Goal: Transaction & Acquisition: Purchase product/service

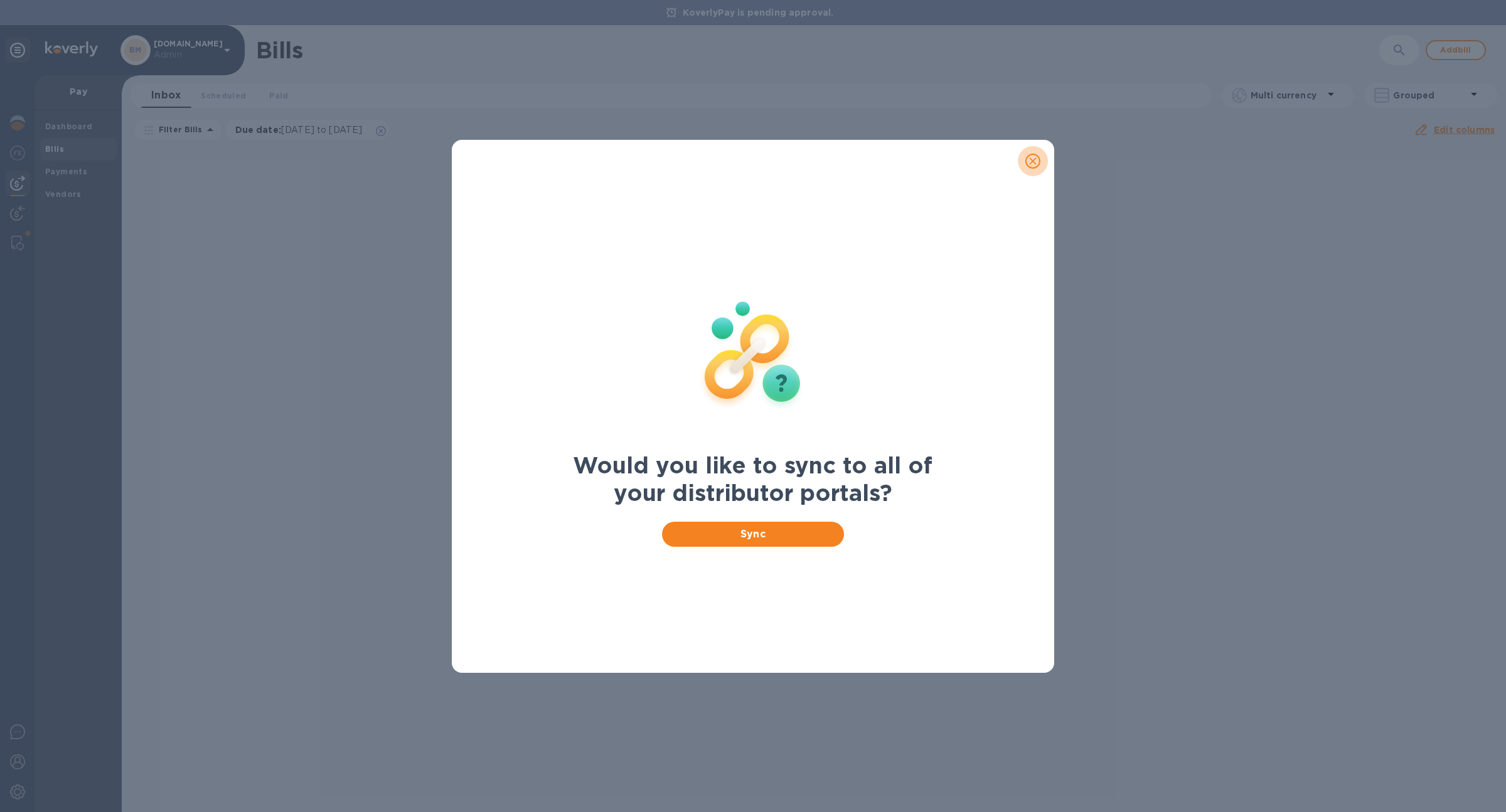
click at [1030, 167] on span "close" at bounding box center [1033, 161] width 15 height 15
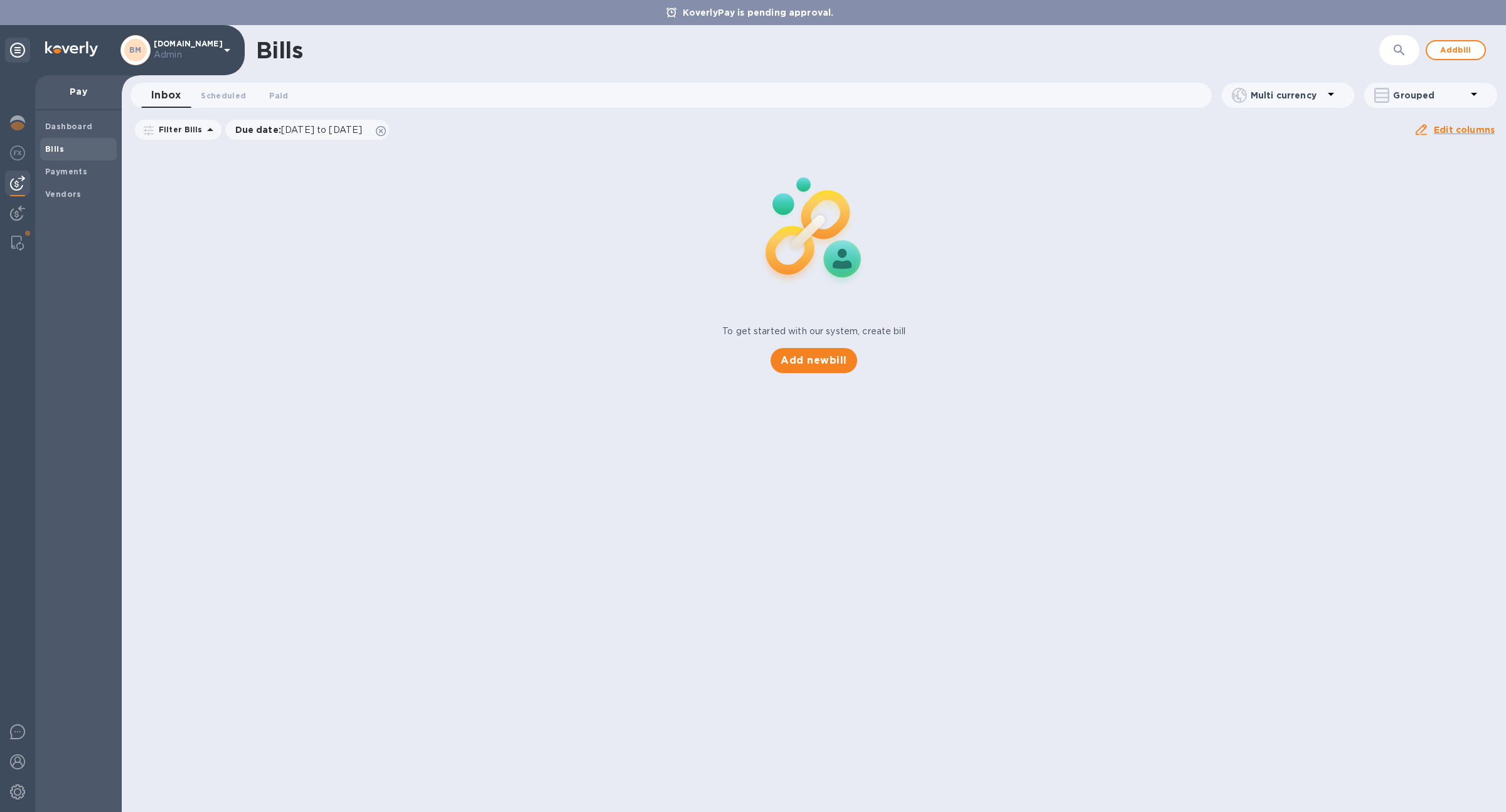
click at [72, 143] on span "Bills" at bounding box center [78, 149] width 66 height 12
click at [1465, 50] on span "Add bill" at bounding box center [1456, 50] width 38 height 15
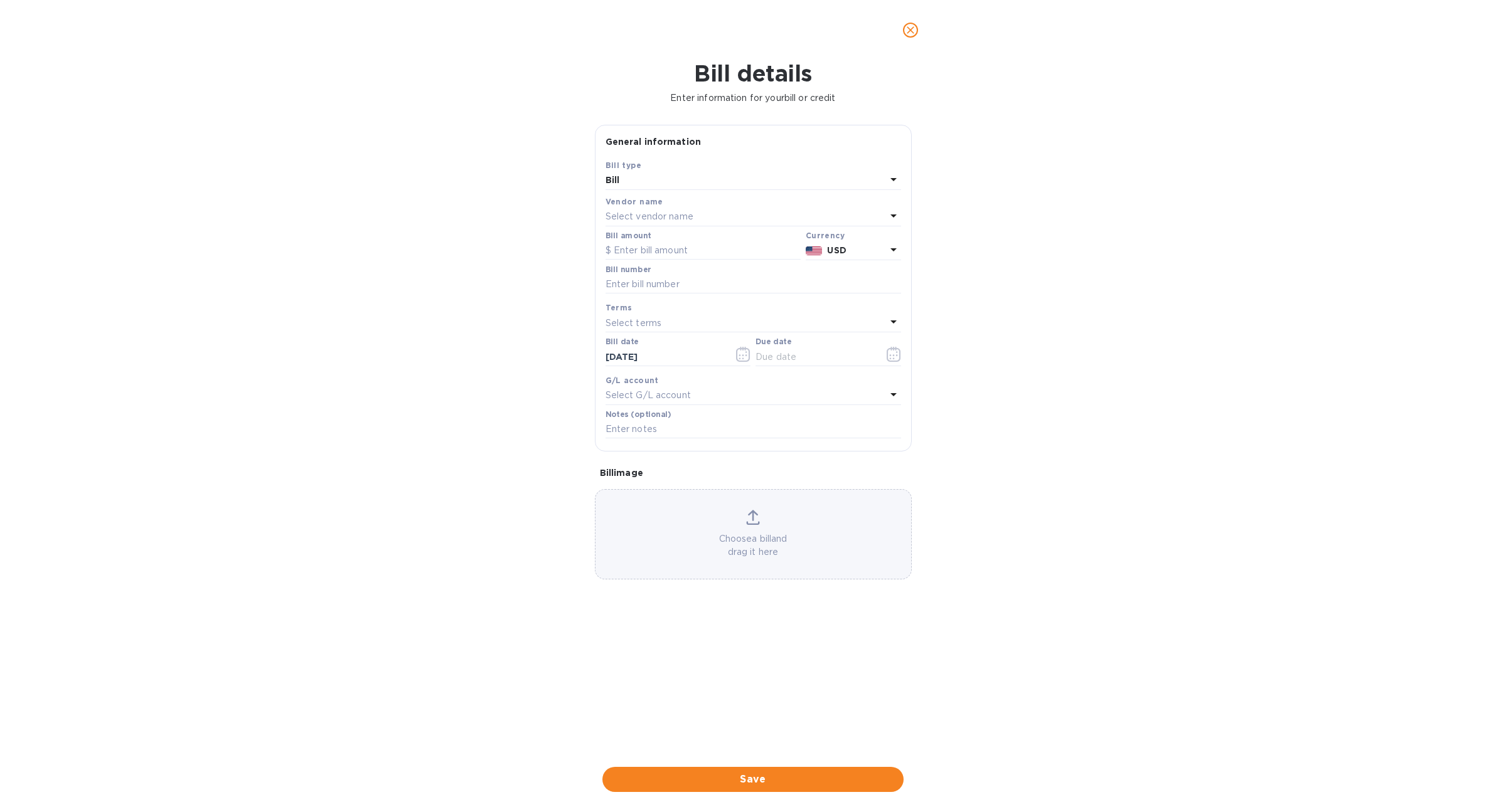
click at [675, 208] on div "Select vendor name" at bounding box center [745, 217] width 280 height 17
click at [707, 341] on p "CNYVendor" at bounding box center [748, 339] width 266 height 13
click at [673, 248] on input "text" at bounding box center [703, 250] width 195 height 19
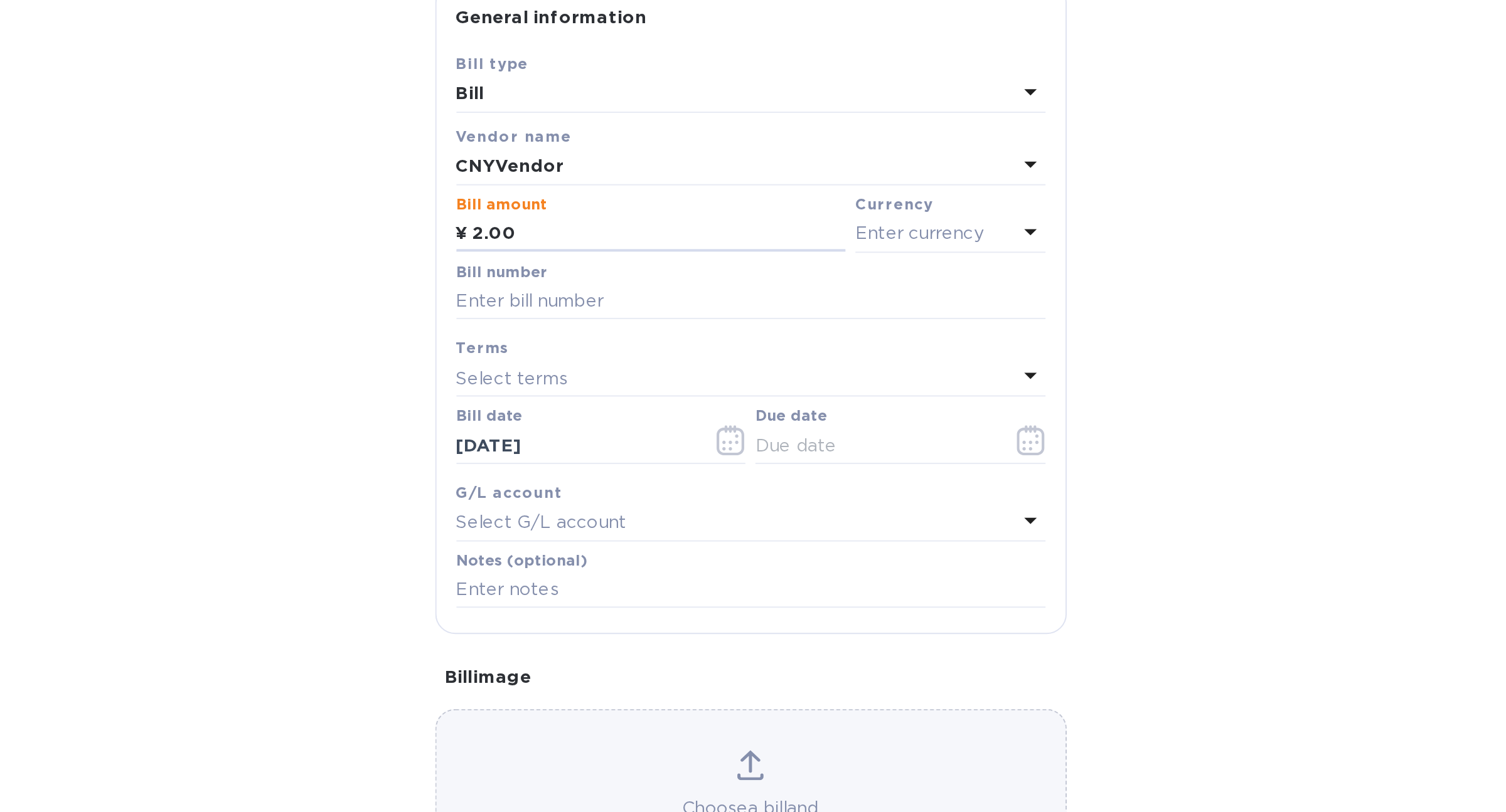
type input "2.00"
click at [838, 246] on p "Enter currency" at bounding box center [838, 250] width 65 height 13
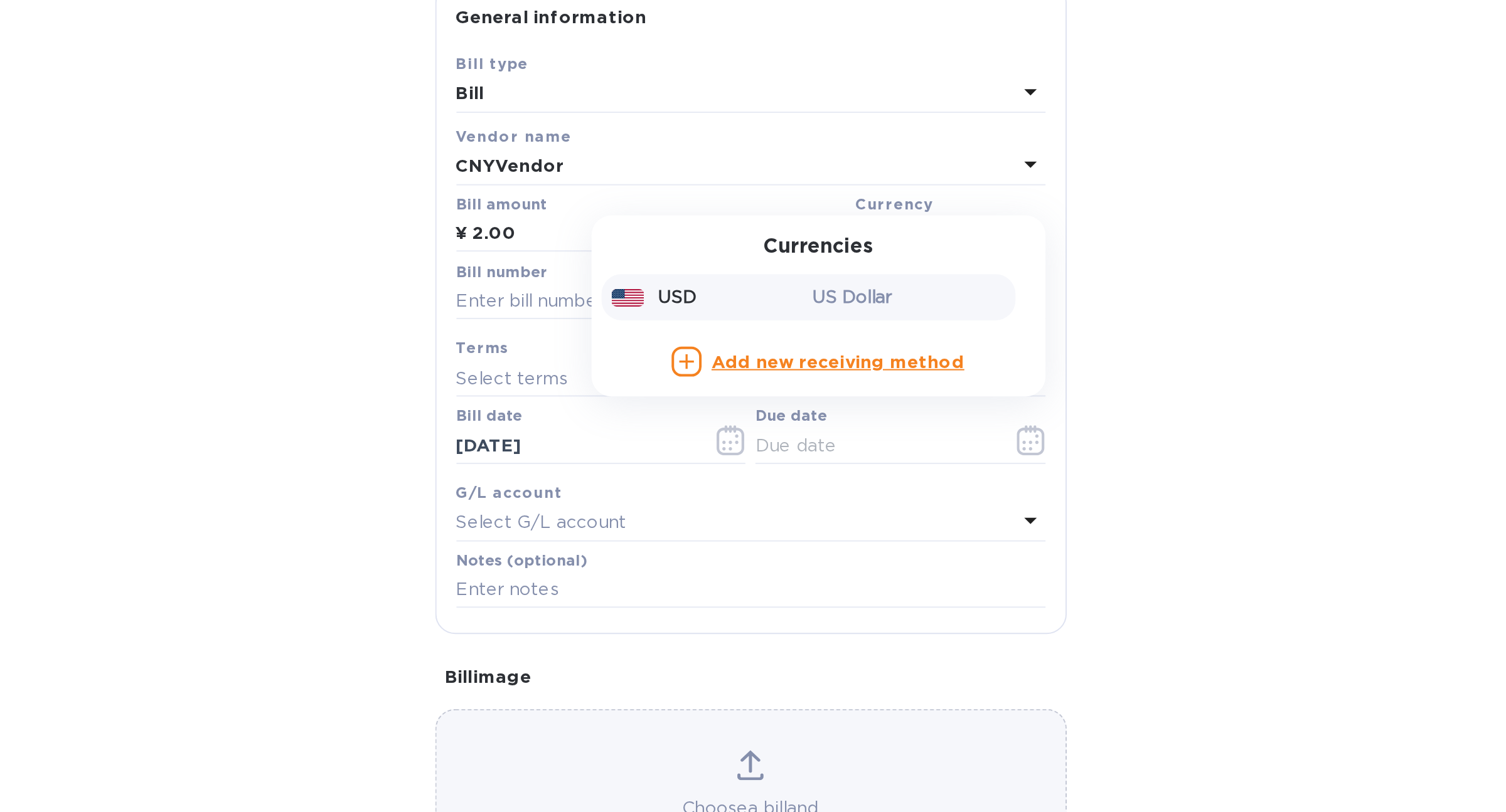
click at [687, 286] on img at bounding box center [692, 283] width 17 height 9
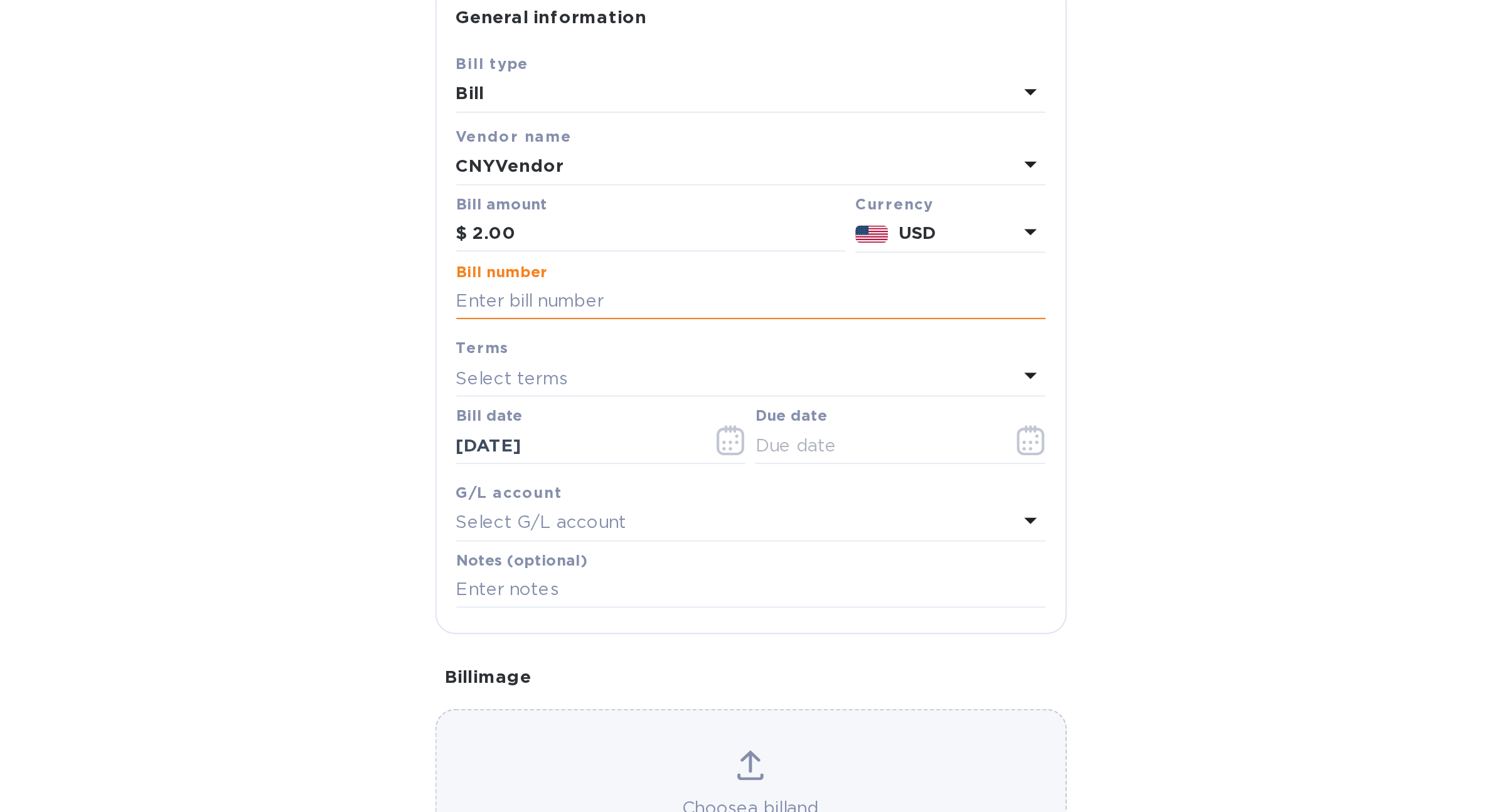
click at [723, 281] on input "text" at bounding box center [753, 284] width 295 height 19
type input "223"
click at [629, 321] on p "Select terms" at bounding box center [634, 323] width 57 height 13
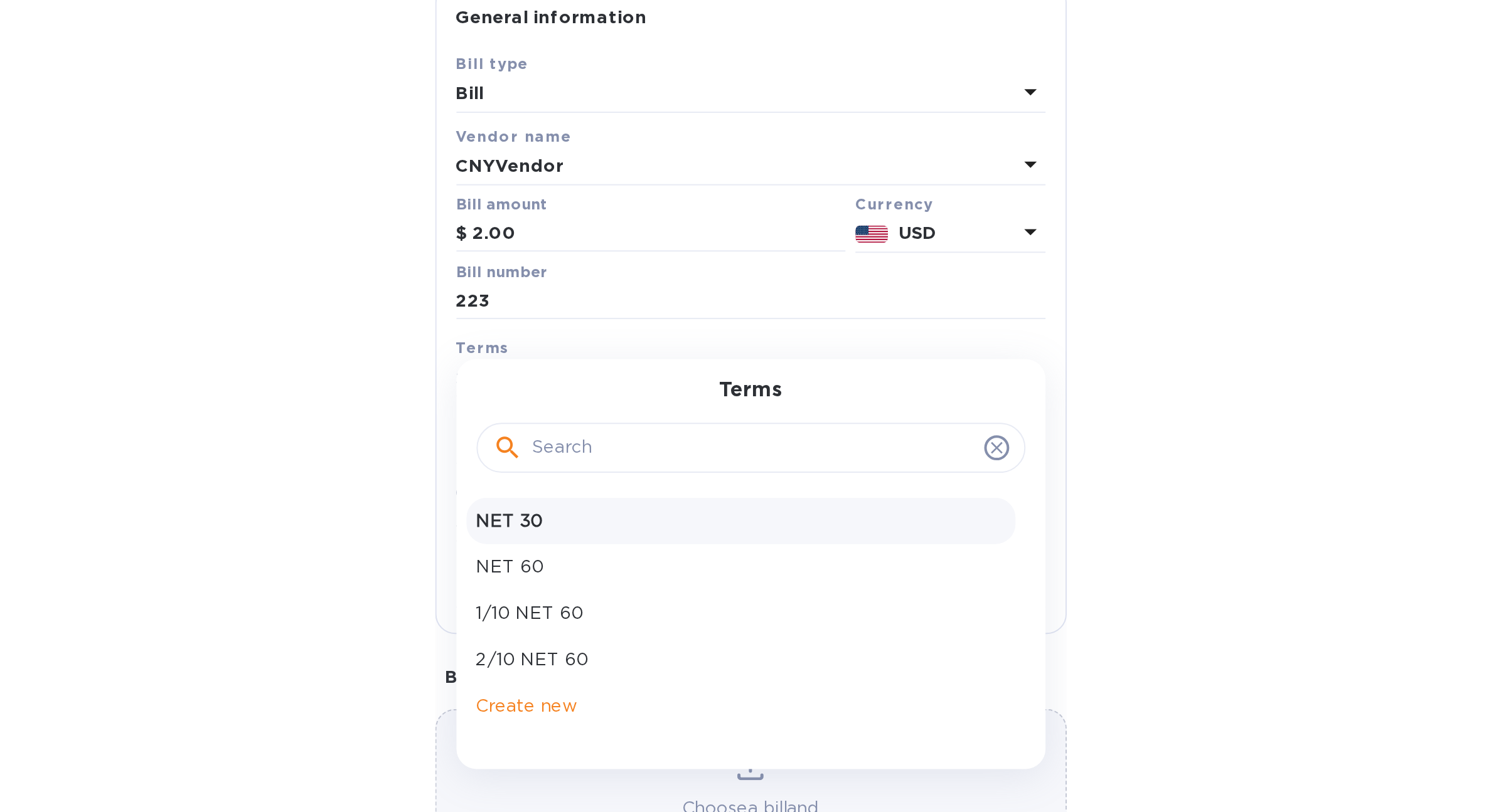
click at [633, 385] on div "NET 30" at bounding box center [747, 395] width 275 height 23
type input "[DATE]"
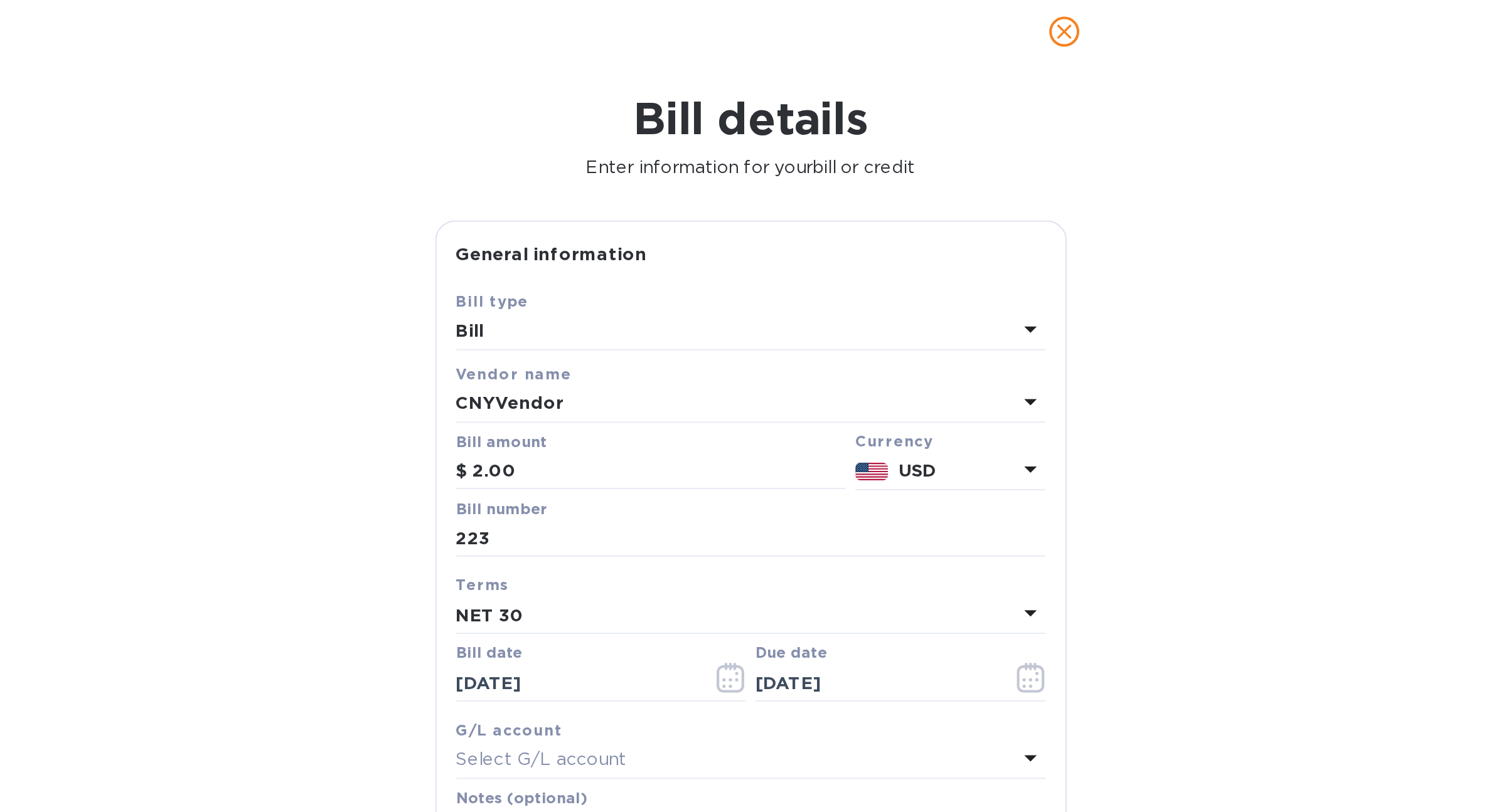
click at [638, 220] on b "CNYVendor" at bounding box center [632, 216] width 54 height 10
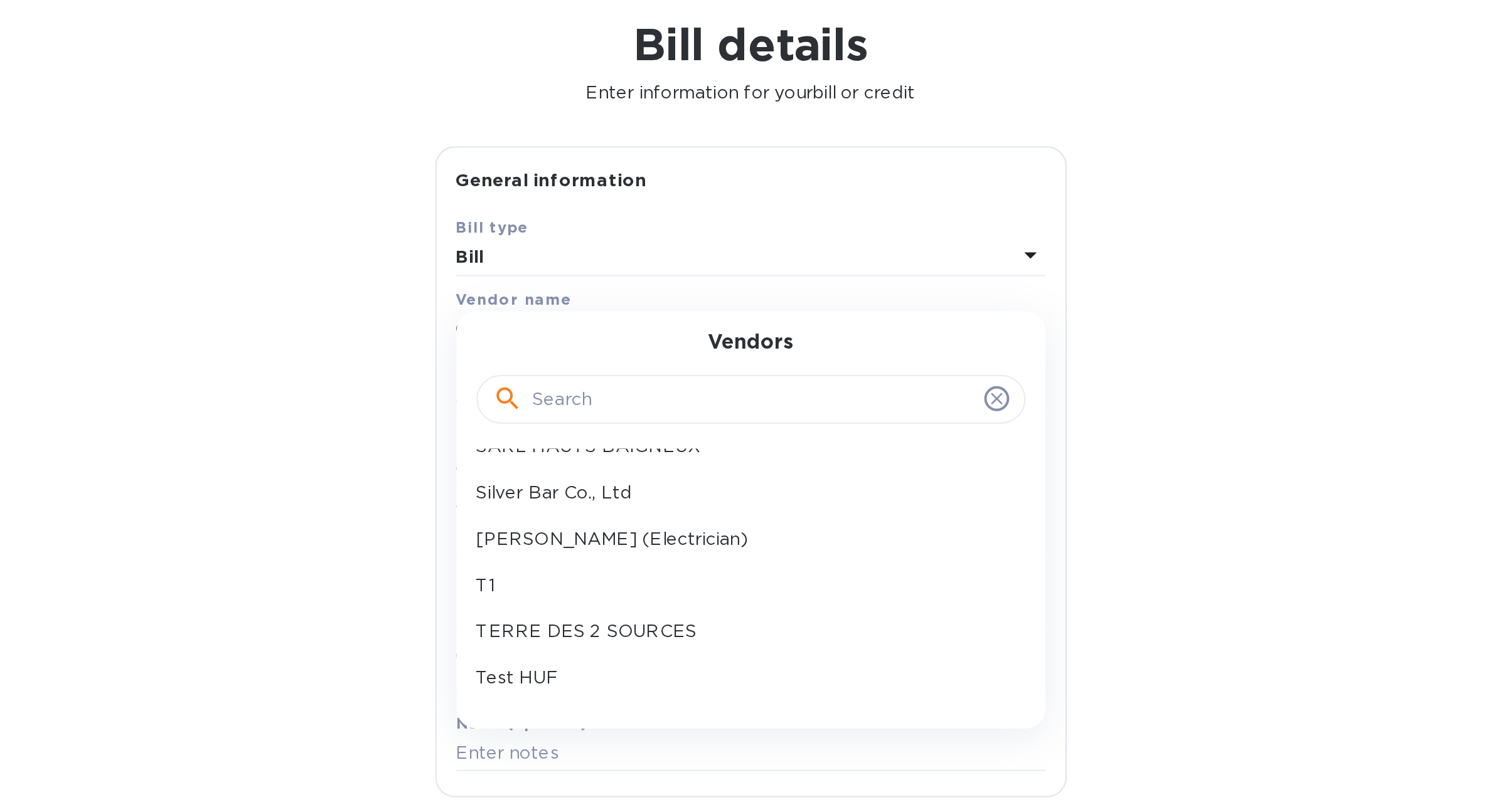
scroll to position [445, 0]
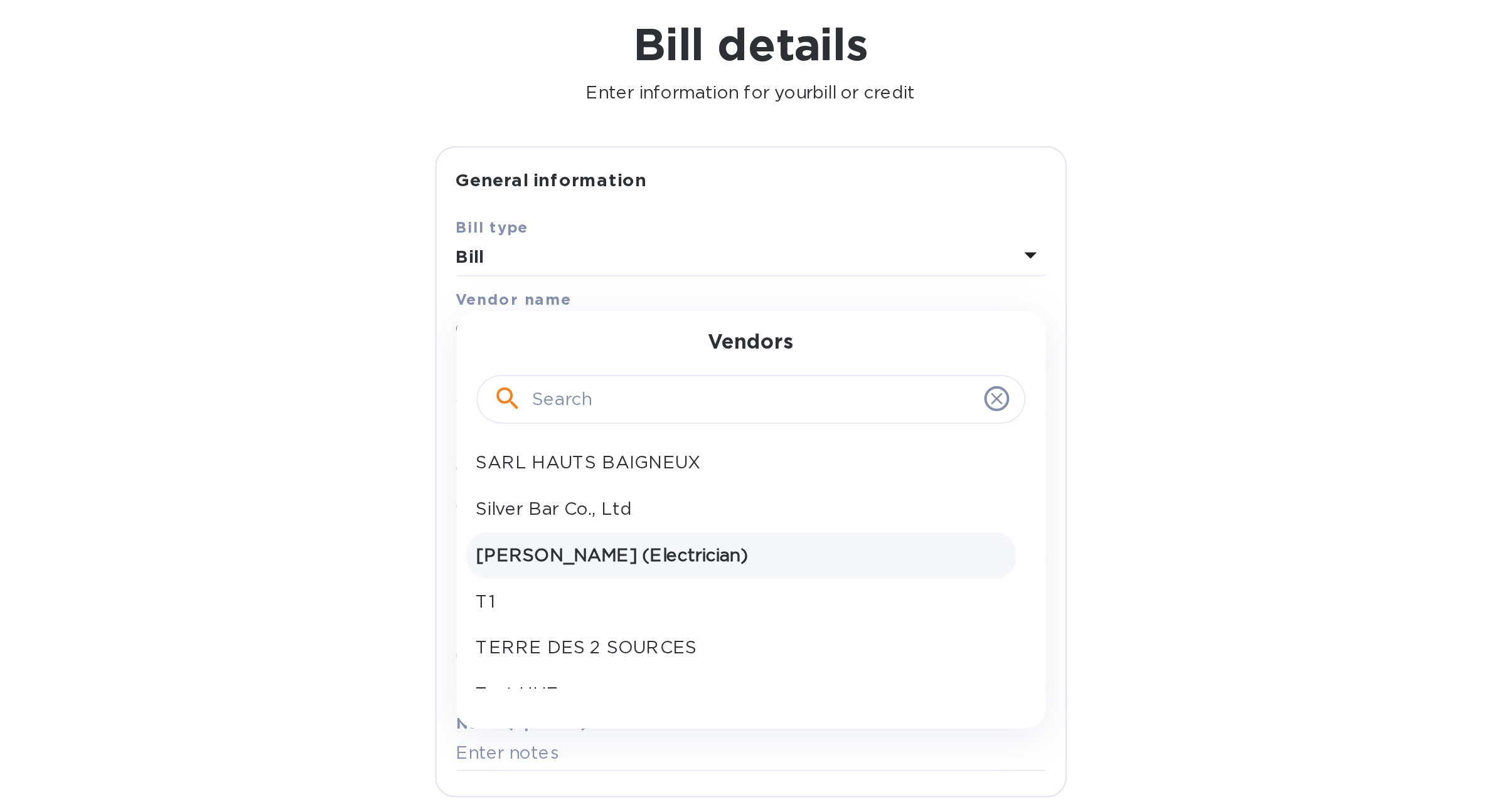
click at [747, 328] on p "[PERSON_NAME] (Electrician)" at bounding box center [748, 330] width 266 height 13
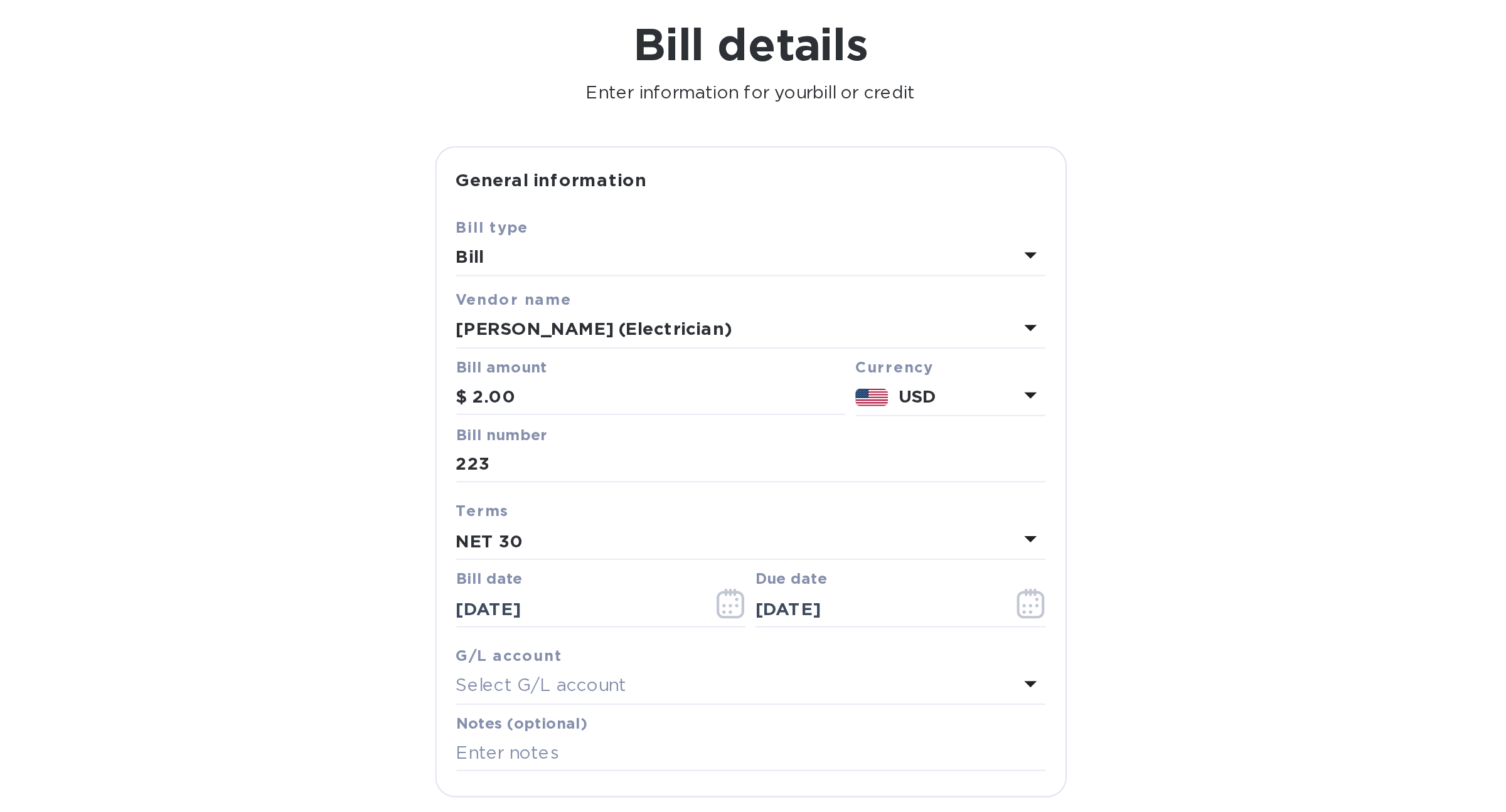
click at [542, 309] on div "Bill details Enter information for your bill or credit General information Save…" at bounding box center [753, 436] width 1506 height 752
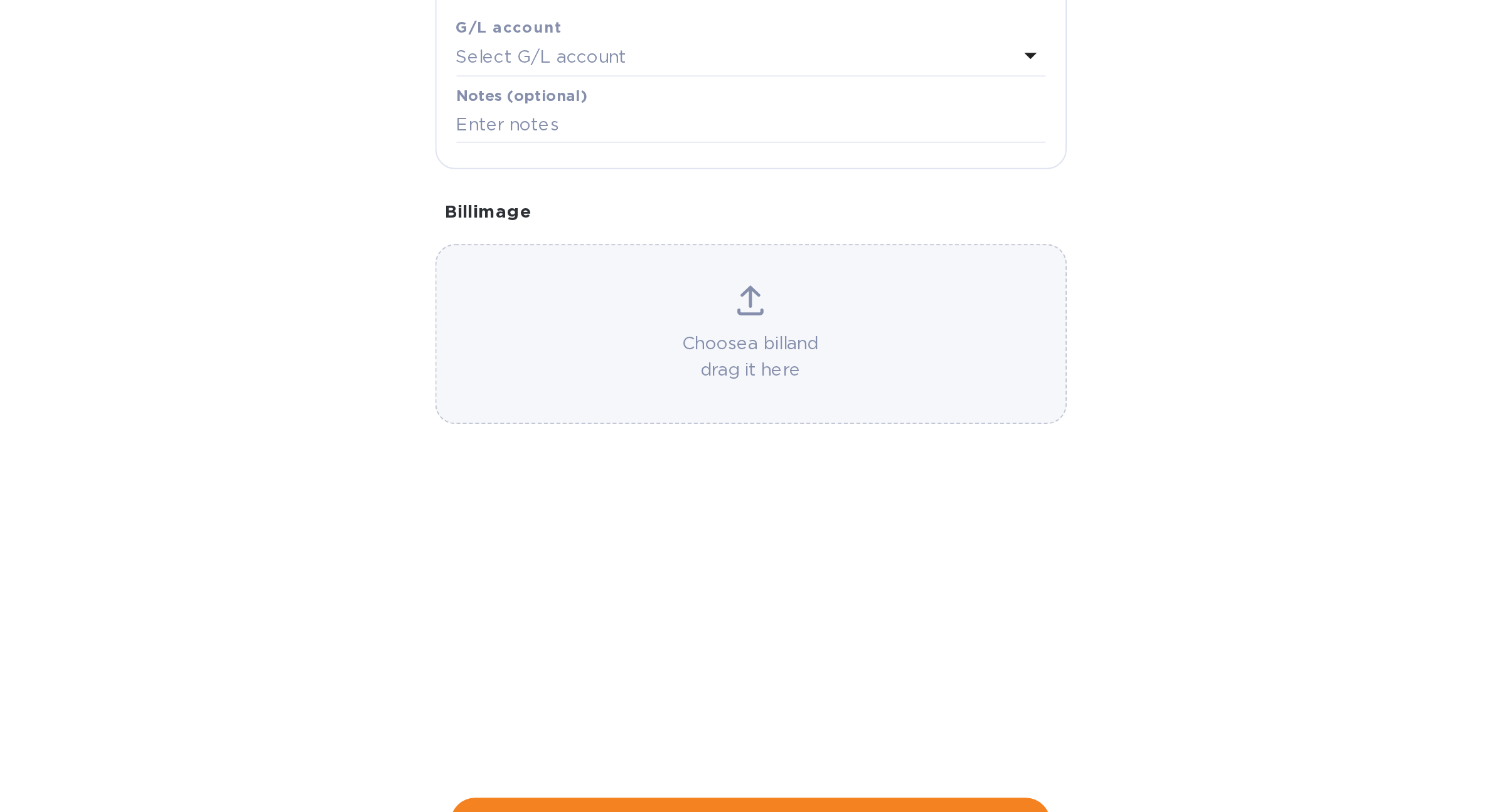
scroll to position [0, 0]
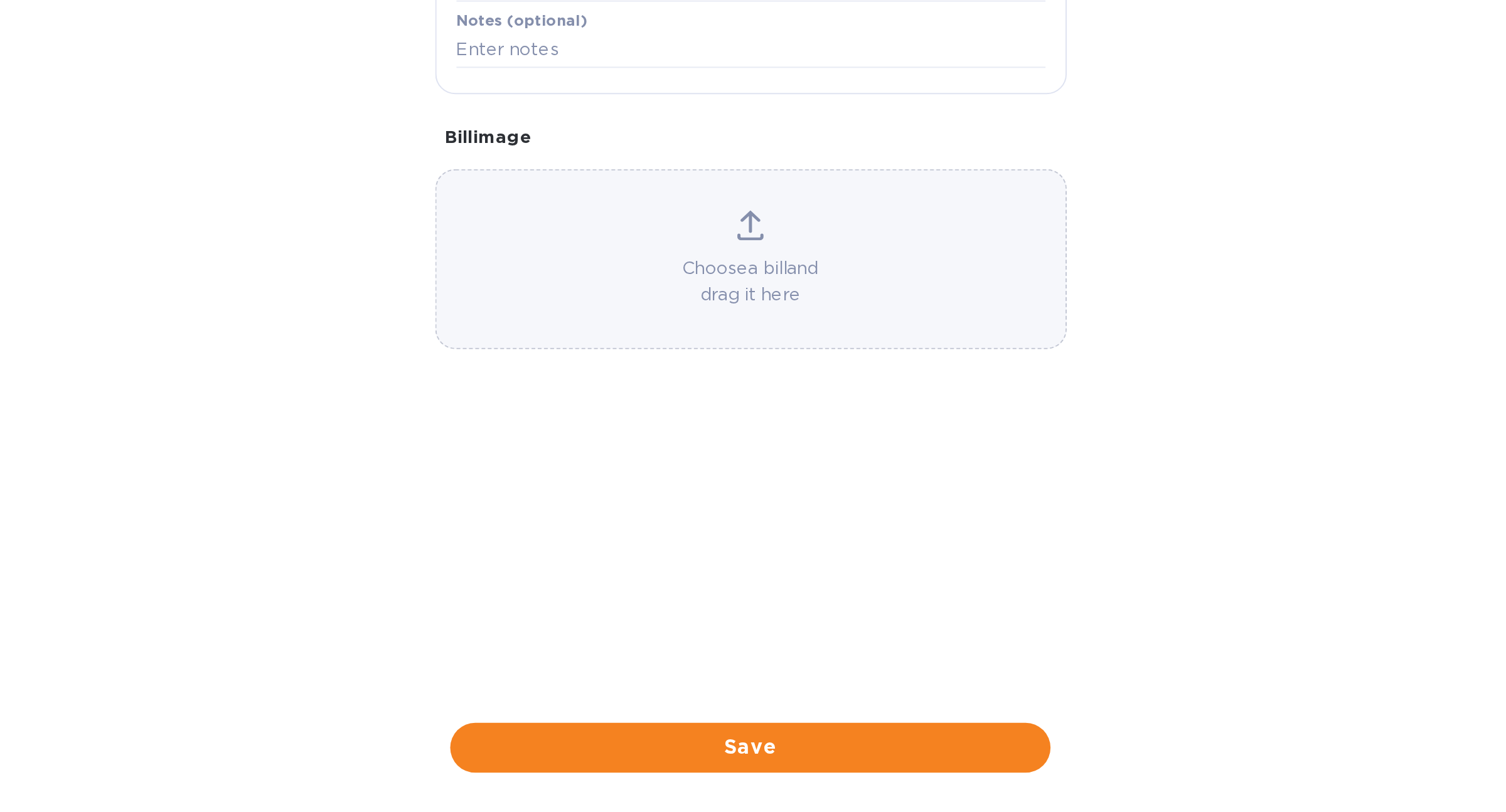
click at [767, 771] on button "Save" at bounding box center [753, 780] width 301 height 25
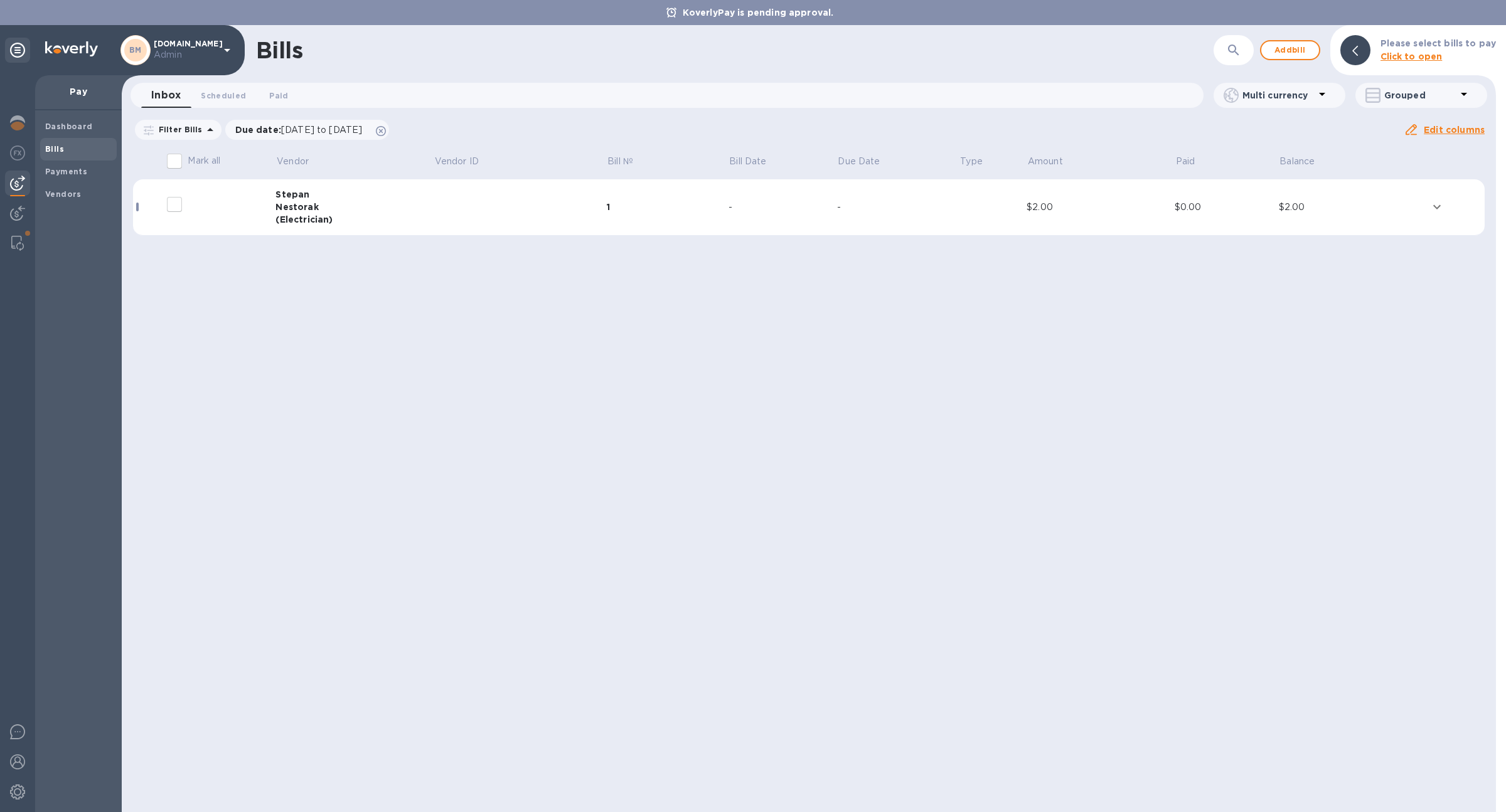
click at [1445, 204] on button "expand row" at bounding box center [1436, 206] width 19 height 19
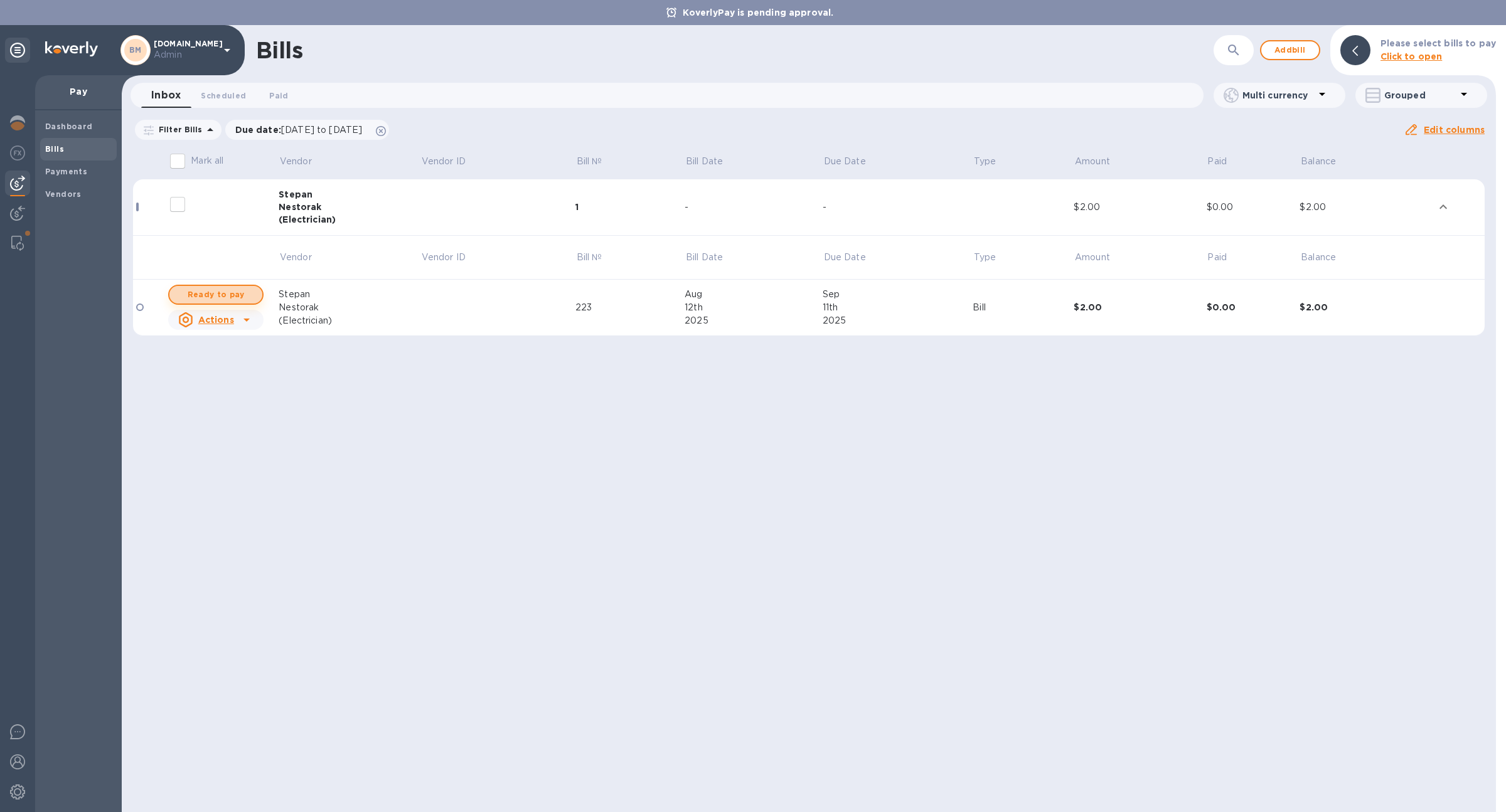
click at [223, 298] on span "Ready to pay" at bounding box center [215, 295] width 72 height 15
checkbox input "true"
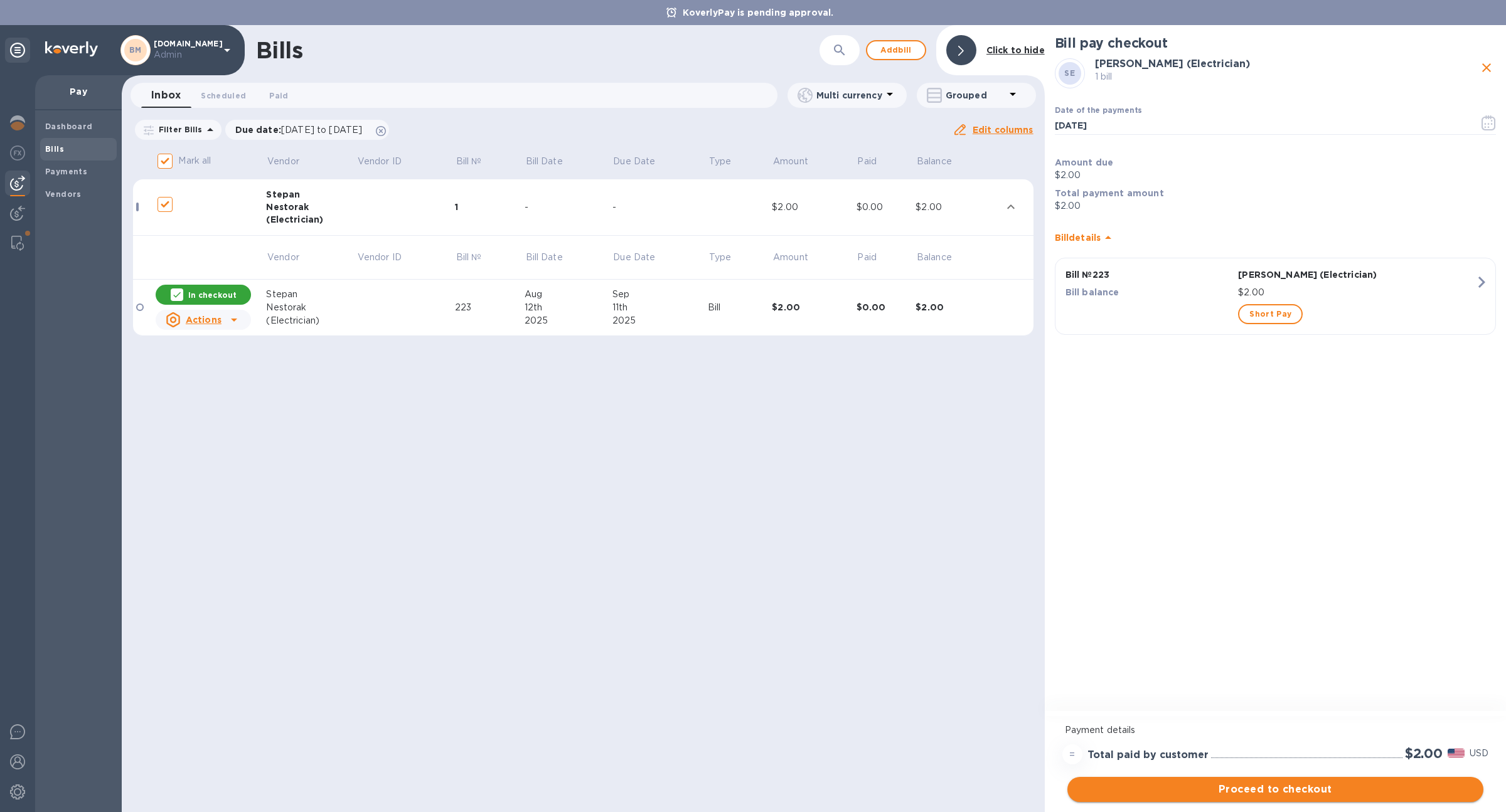
click at [1278, 790] on span "Proceed to checkout" at bounding box center [1275, 790] width 396 height 15
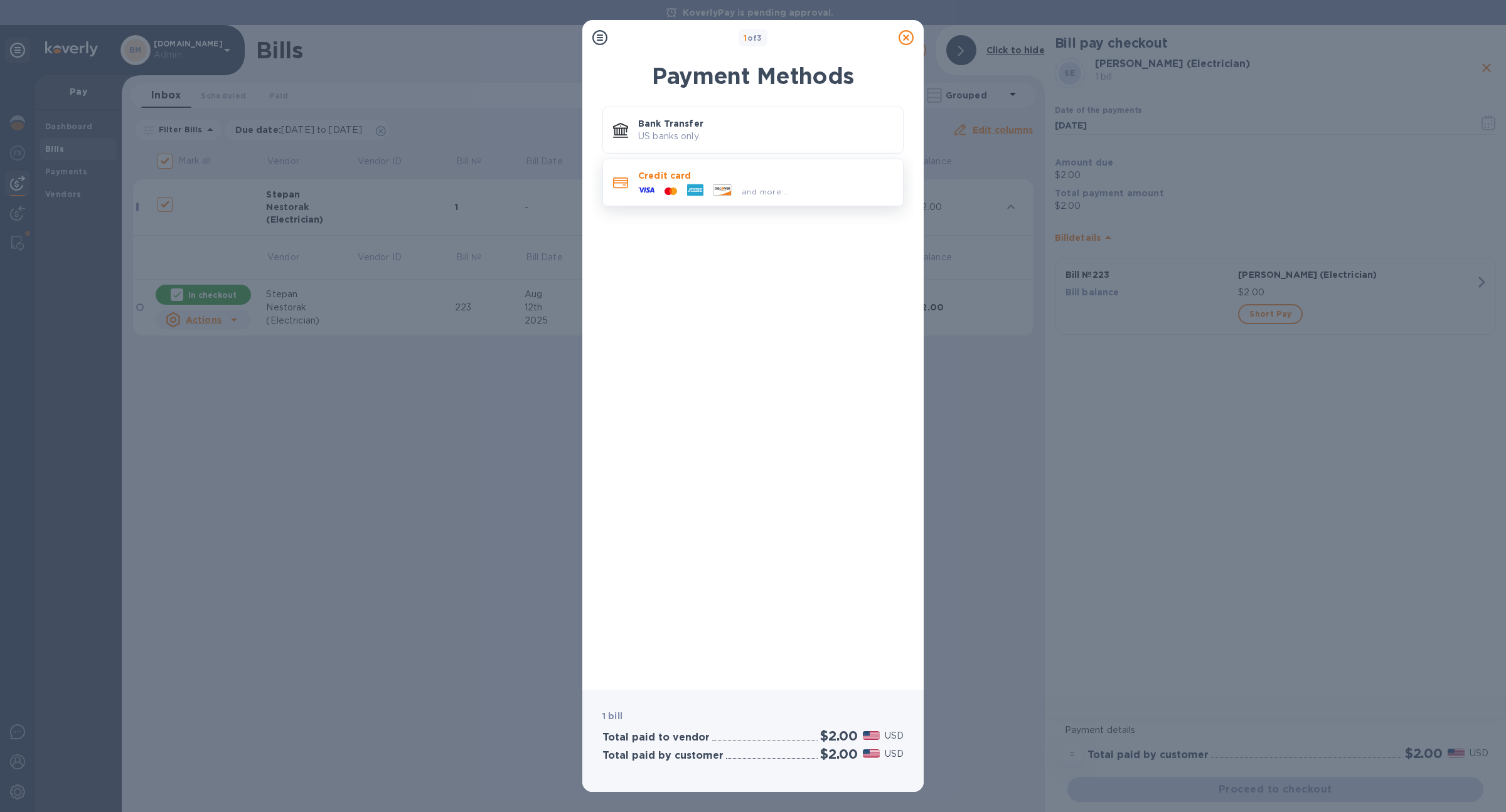
click at [770, 185] on div "and more..." at bounding box center [764, 191] width 56 height 13
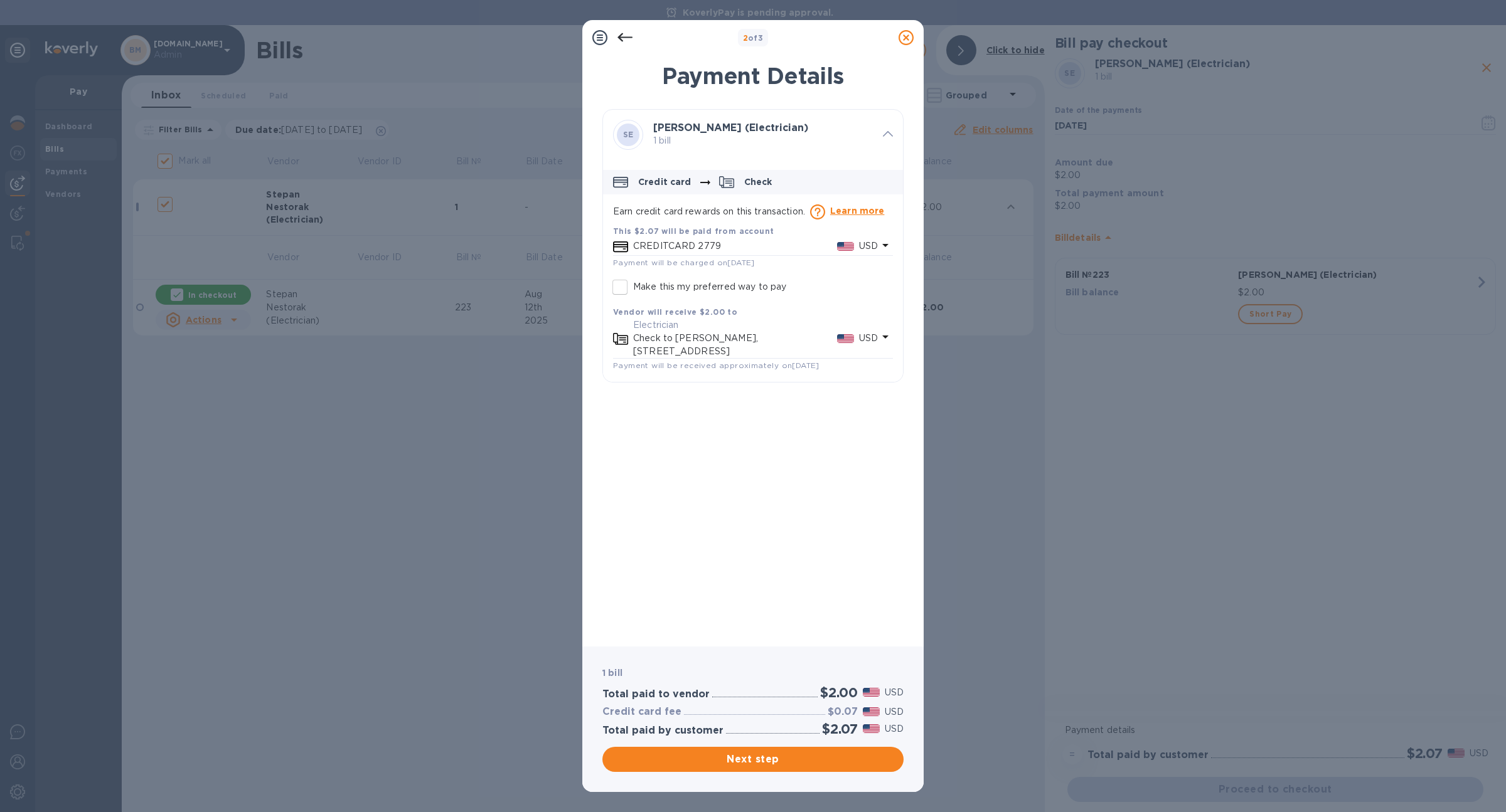
click at [792, 247] on p "CREDITCARD 2779" at bounding box center [734, 246] width 204 height 13
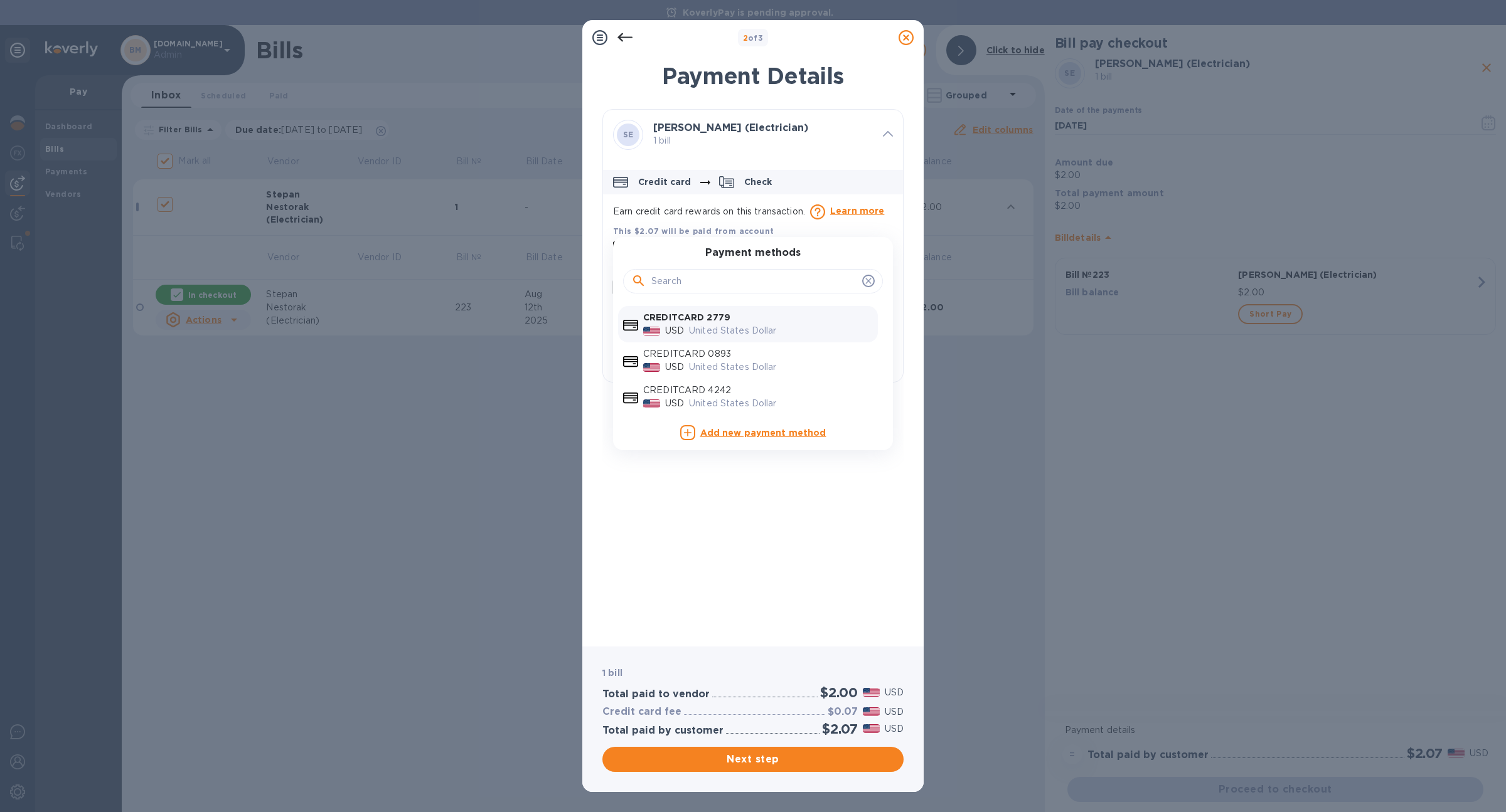
click at [736, 334] on p "United States Dollar" at bounding box center [781, 330] width 184 height 13
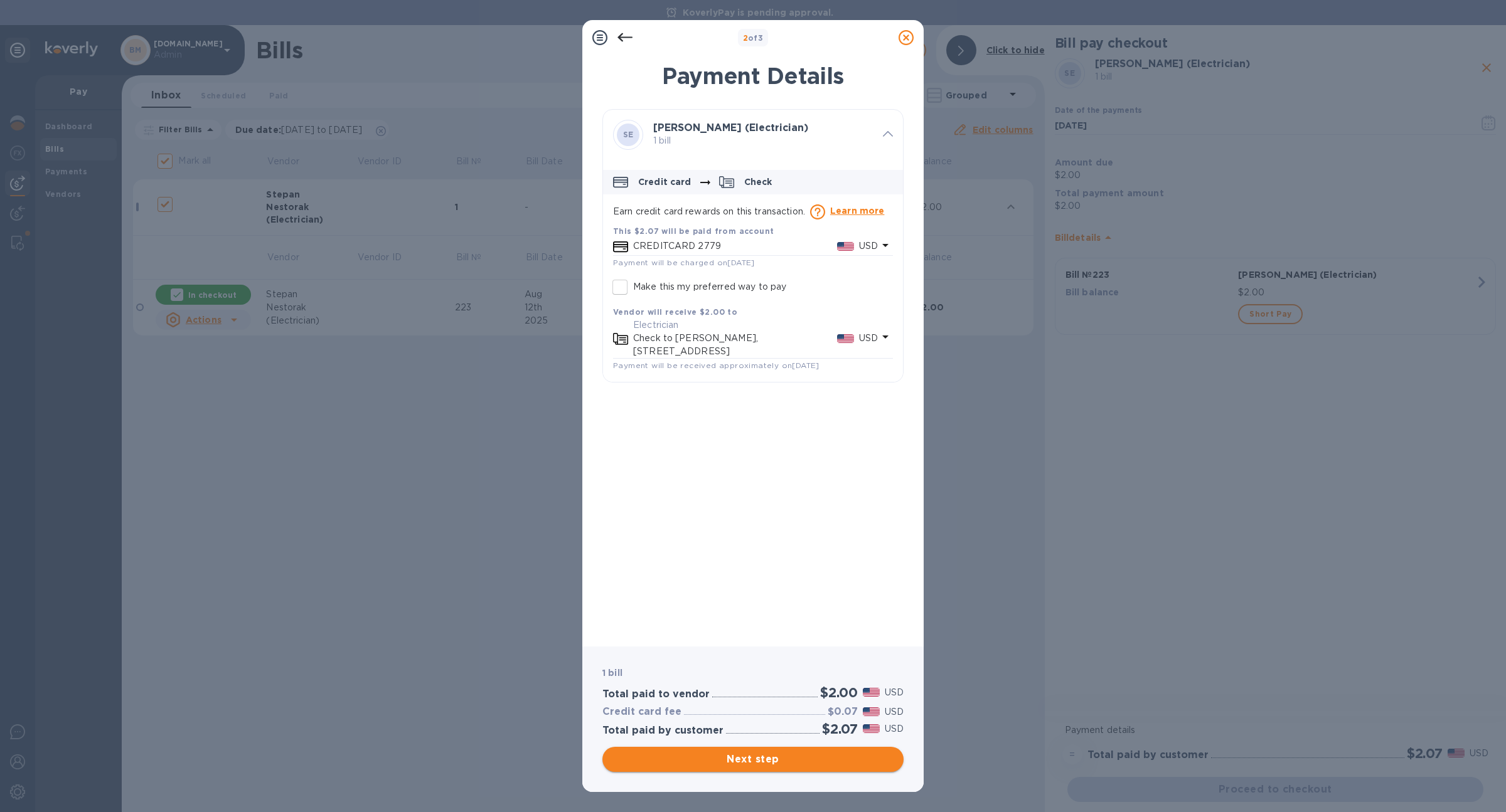
click at [870, 762] on span "Next step" at bounding box center [752, 760] width 281 height 15
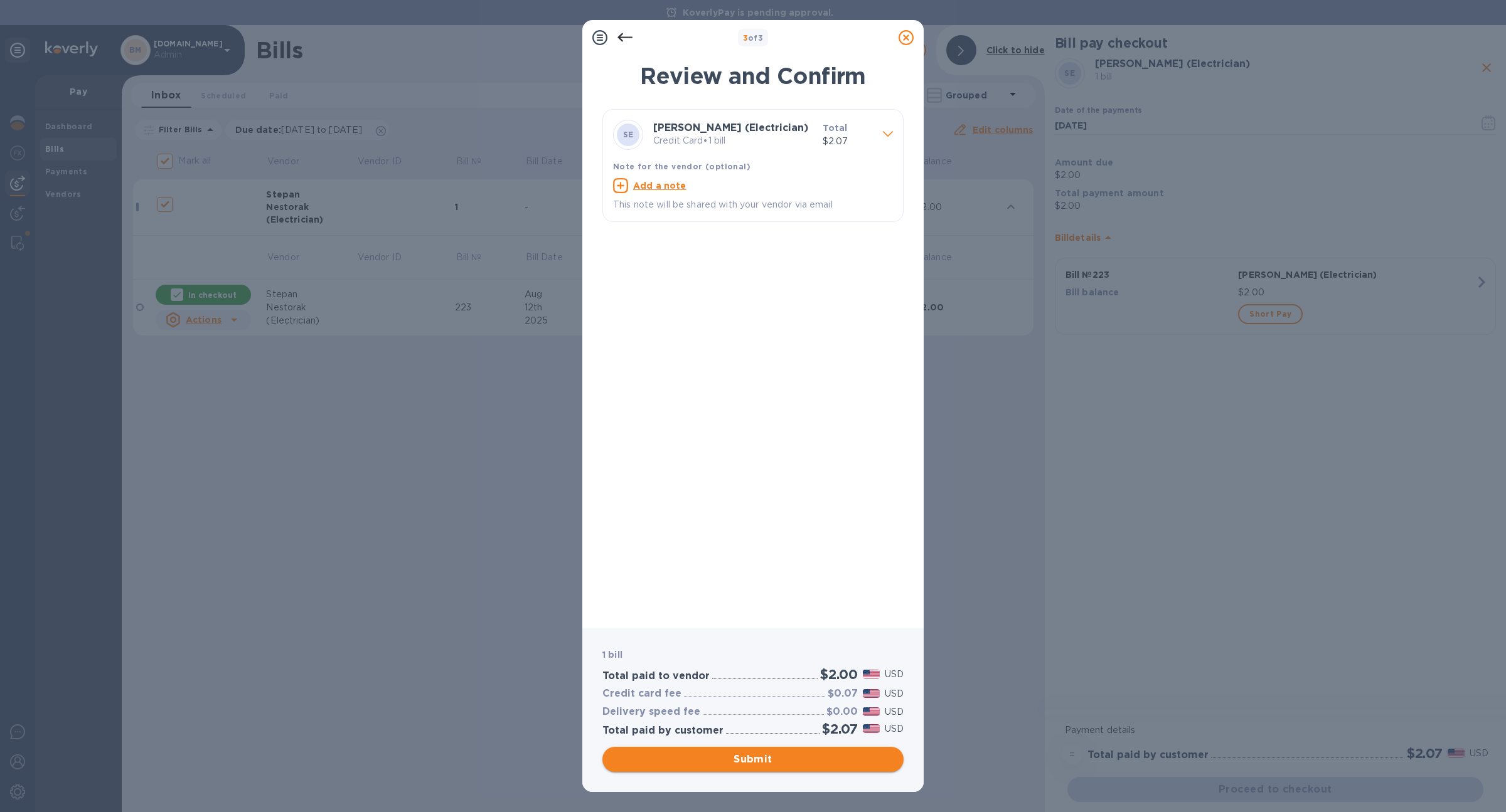
click at [870, 761] on span "Submit" at bounding box center [752, 760] width 281 height 15
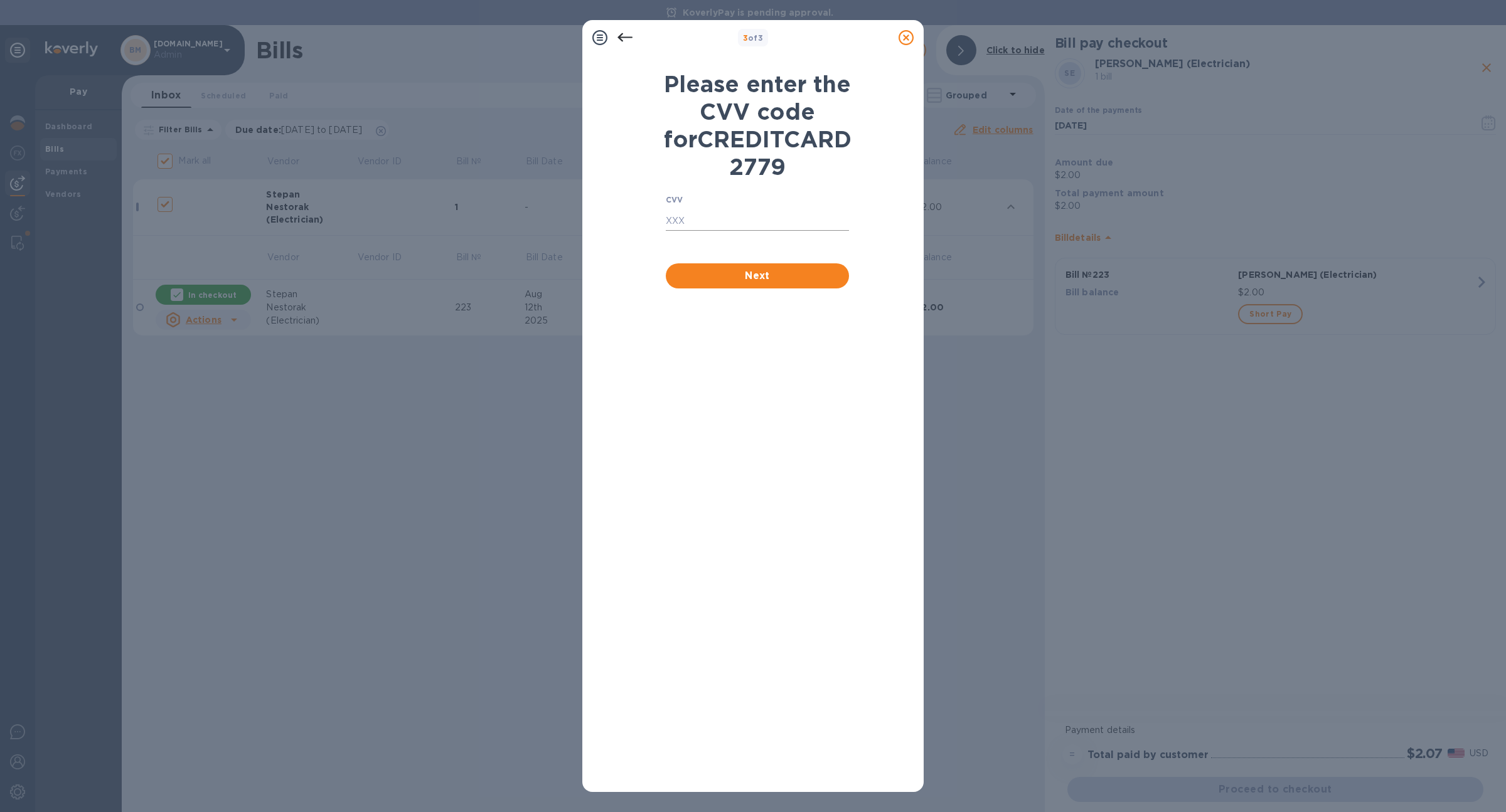
click at [732, 231] on input "text" at bounding box center [756, 221] width 183 height 19
type input "223"
click at [750, 288] on button "Next" at bounding box center [756, 276] width 183 height 25
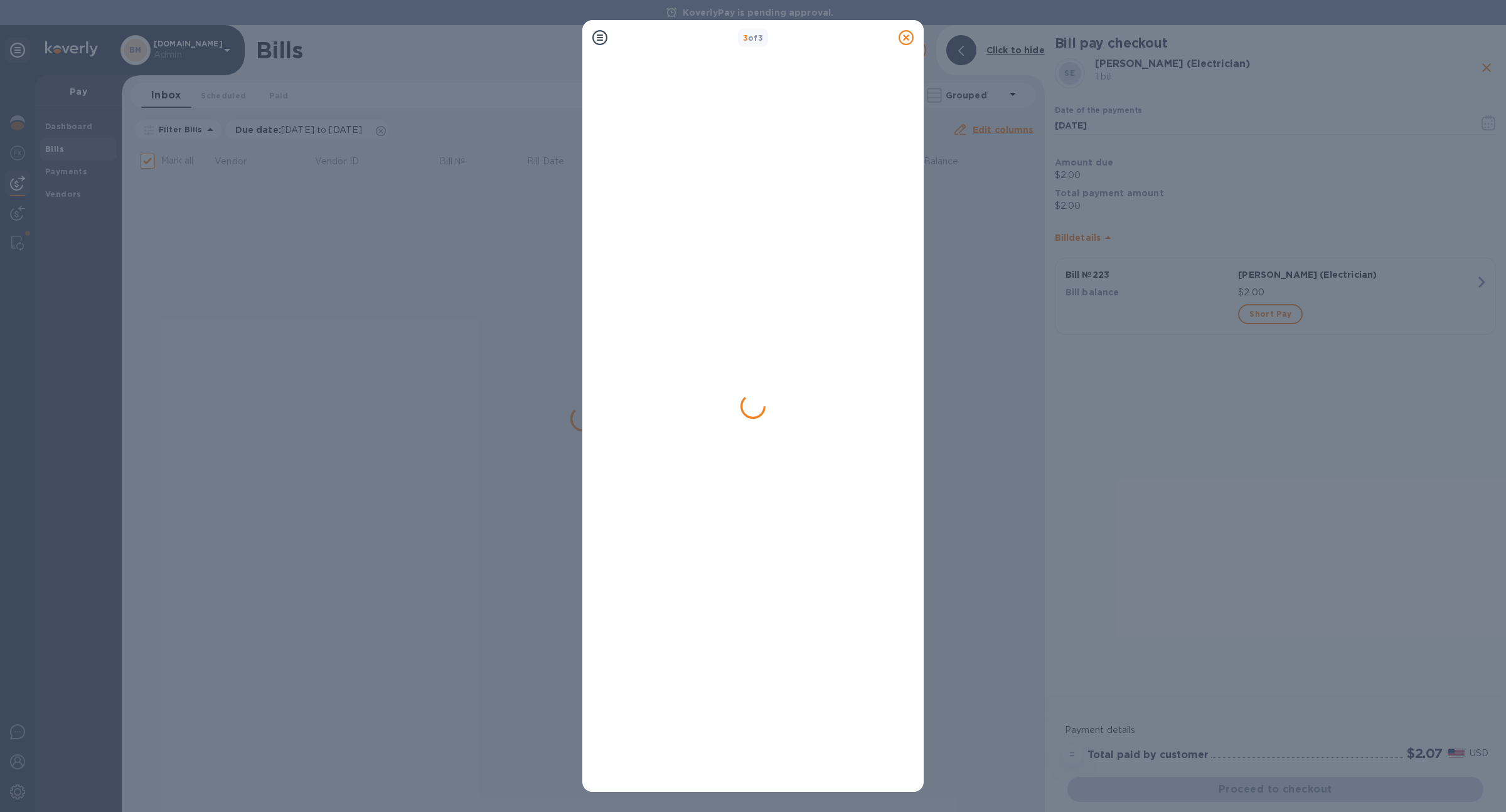
checkbox input "false"
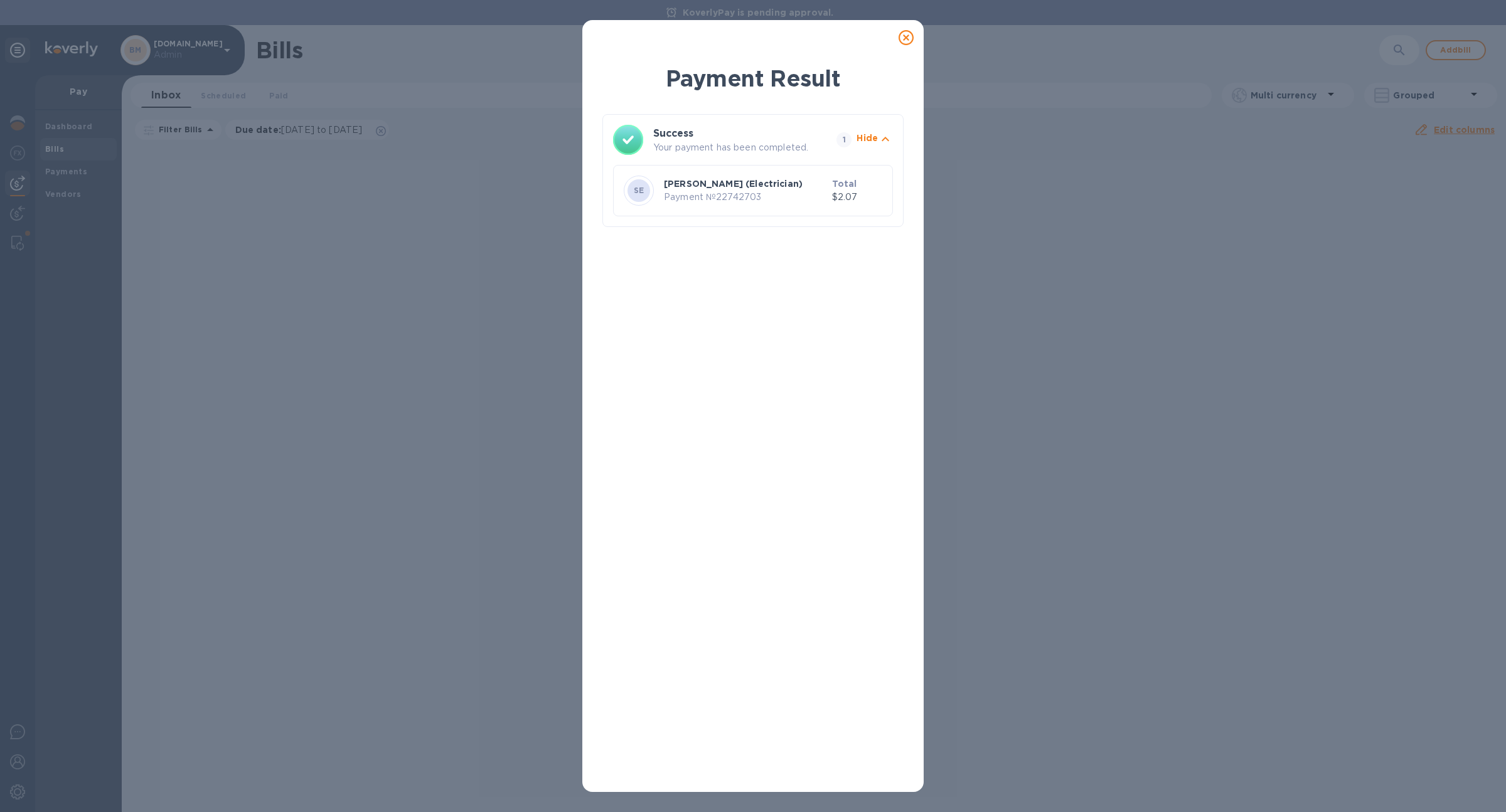
click at [910, 30] on icon at bounding box center [906, 38] width 15 height 15
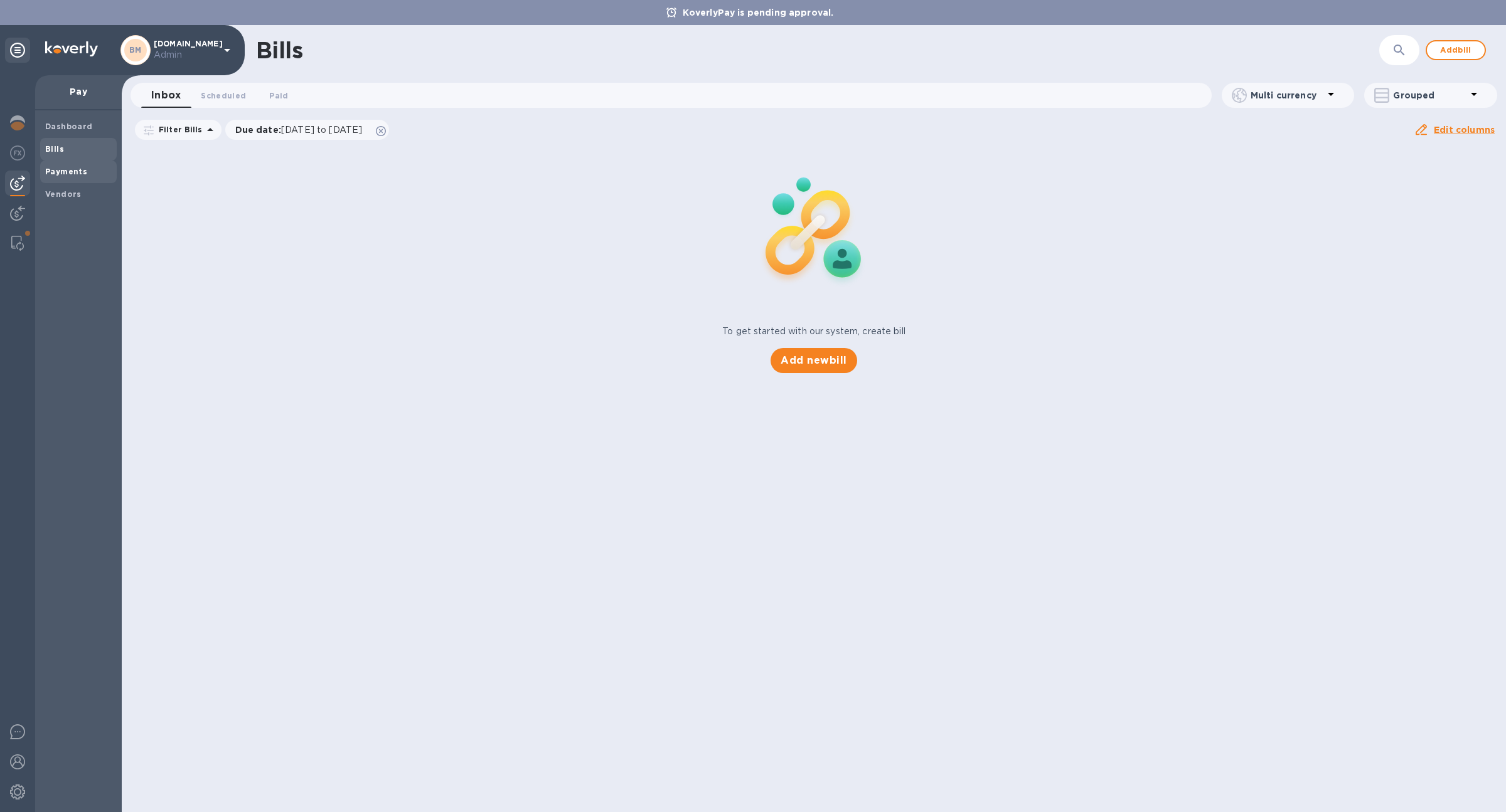
click at [72, 177] on span "Payments" at bounding box center [66, 172] width 42 height 12
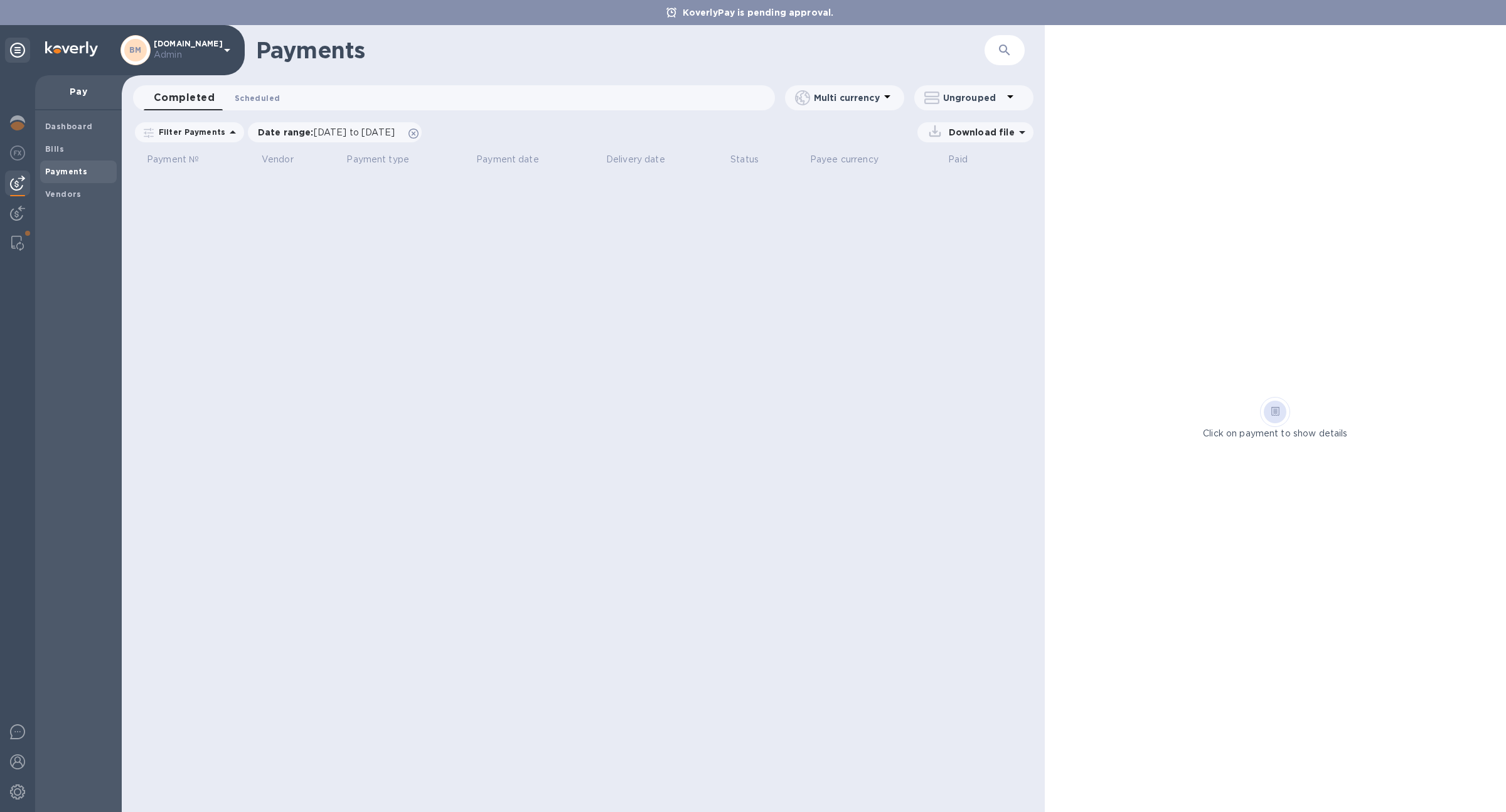
click at [262, 101] on span "Scheduled 0" at bounding box center [257, 98] width 45 height 13
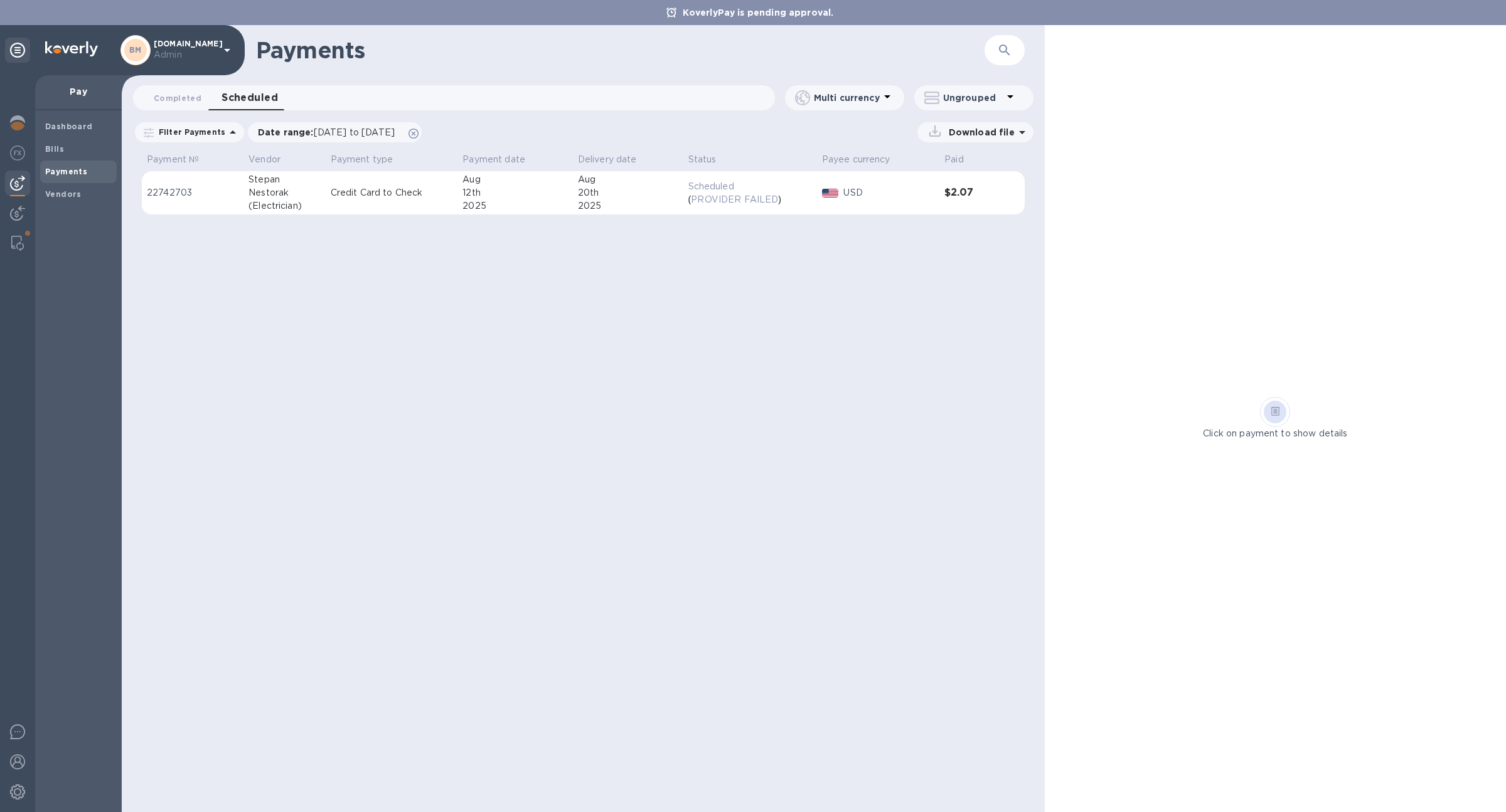
click at [739, 208] on td "Scheduled ( PROVIDER FAILED )" at bounding box center [750, 193] width 134 height 44
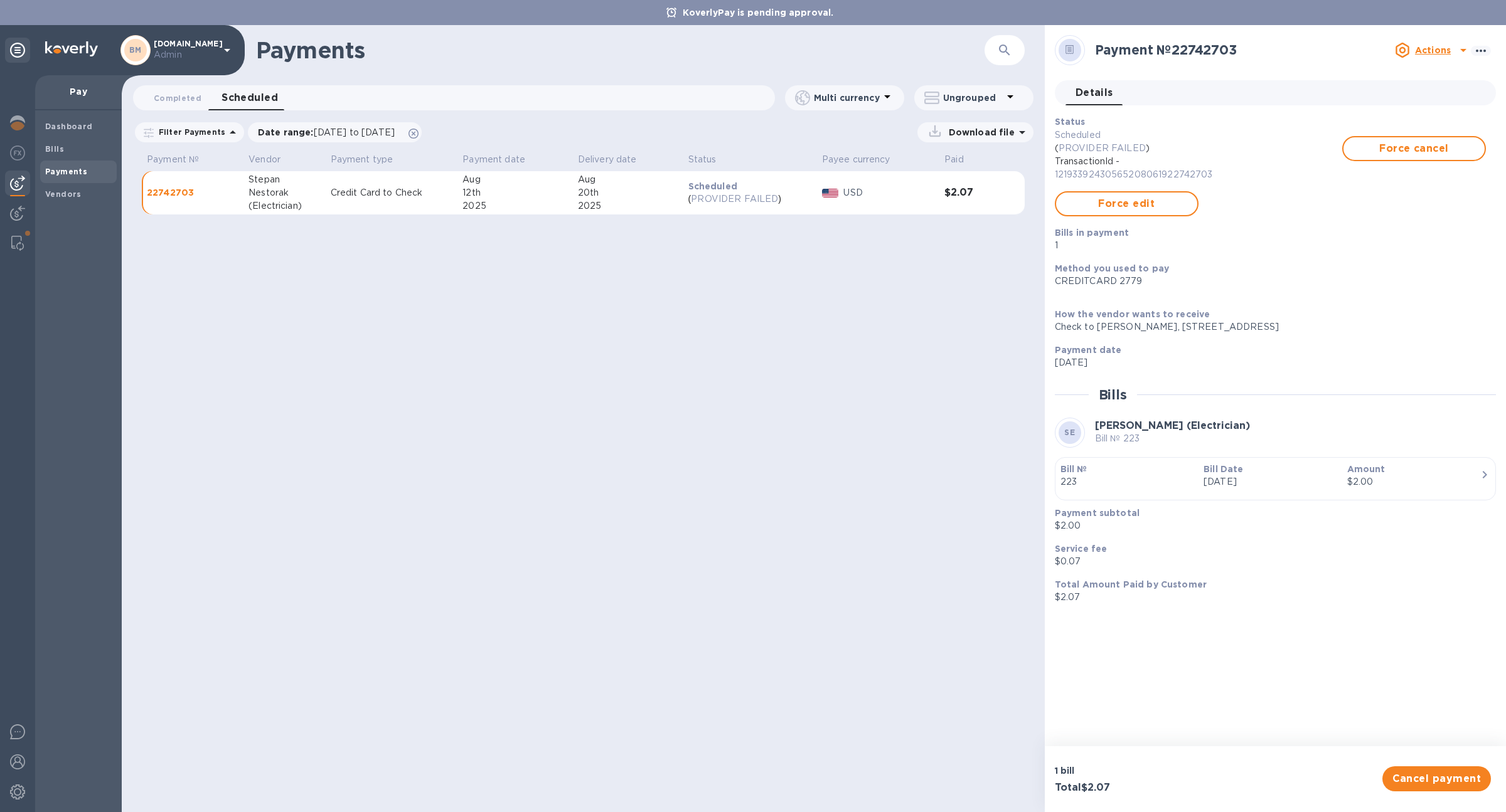
click at [1189, 181] on p "12193392430565208061922742703" at bounding box center [1198, 175] width 287 height 13
copy p "12193392430565208061922742703"
click at [85, 155] on span "Bills" at bounding box center [78, 149] width 66 height 12
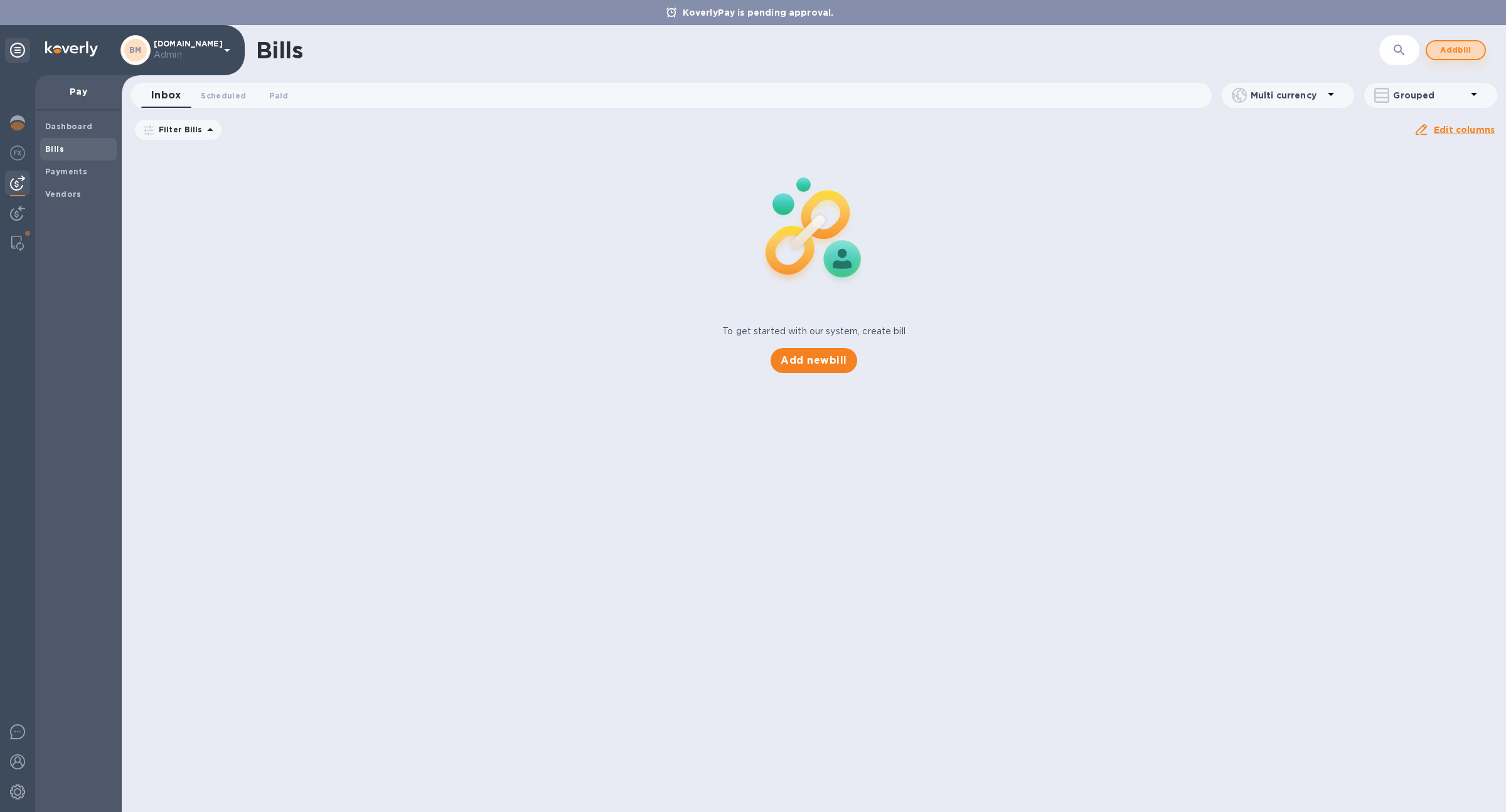
click at [1460, 48] on span "Add bill" at bounding box center [1456, 50] width 38 height 15
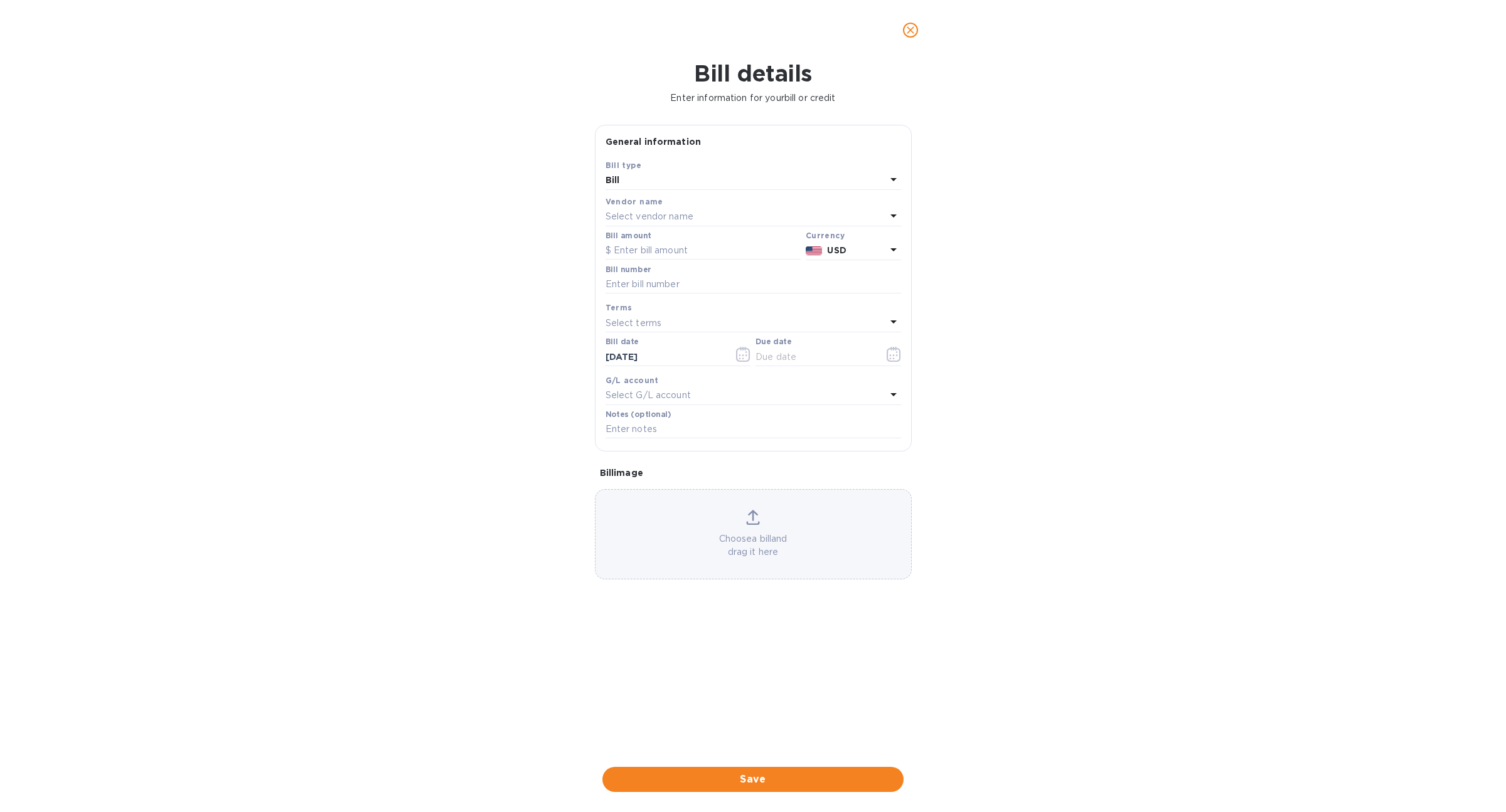
click at [689, 213] on p "Select vendor name" at bounding box center [649, 217] width 88 height 13
click at [687, 252] on input "text" at bounding box center [754, 252] width 222 height 19
type input "ele"
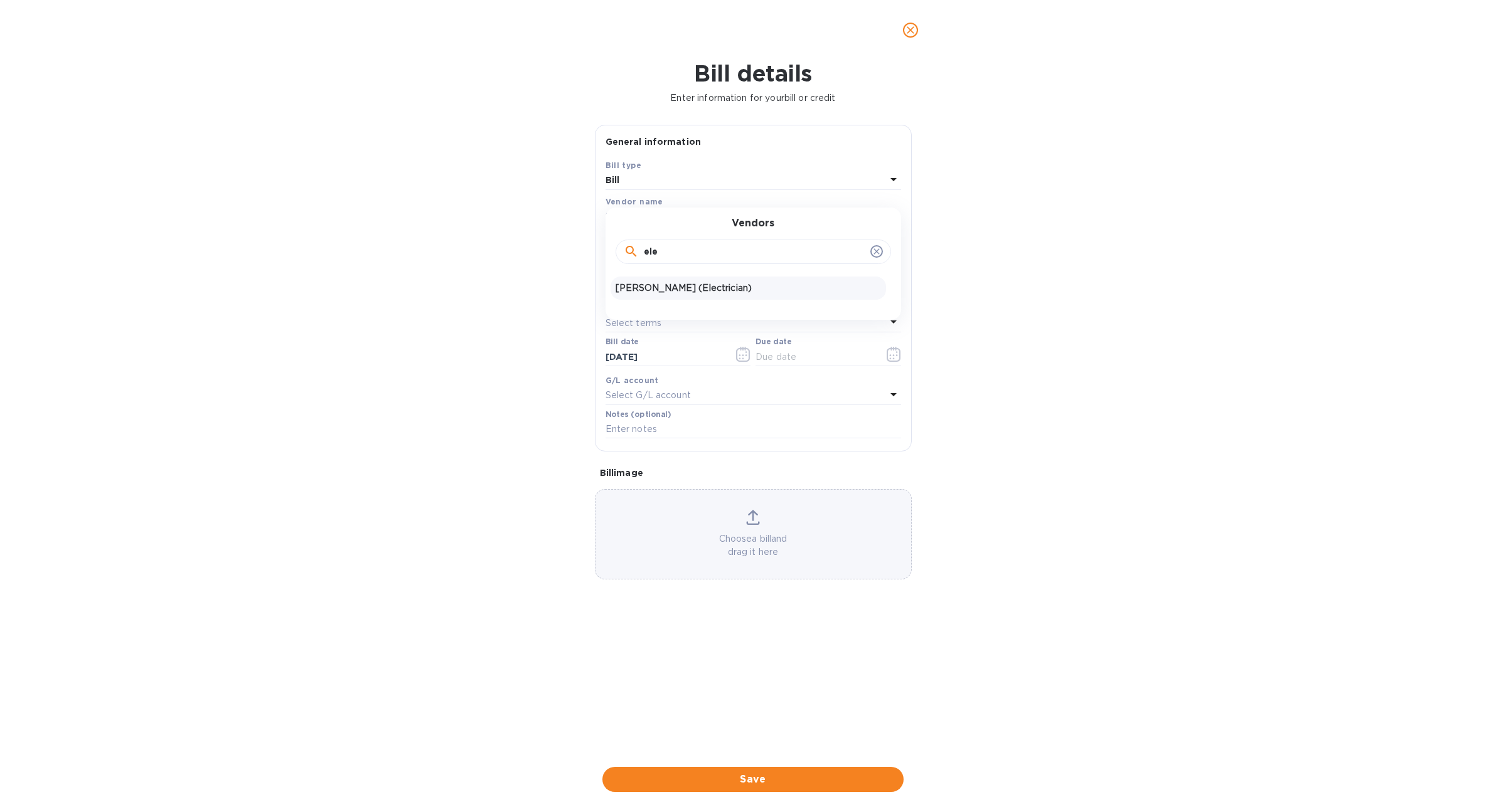
click at [699, 290] on p "[PERSON_NAME] (Electrician)" at bounding box center [748, 288] width 266 height 13
click at [699, 290] on input "text" at bounding box center [753, 284] width 295 height 19
type input "223"
click at [658, 317] on p "Select terms" at bounding box center [634, 323] width 57 height 13
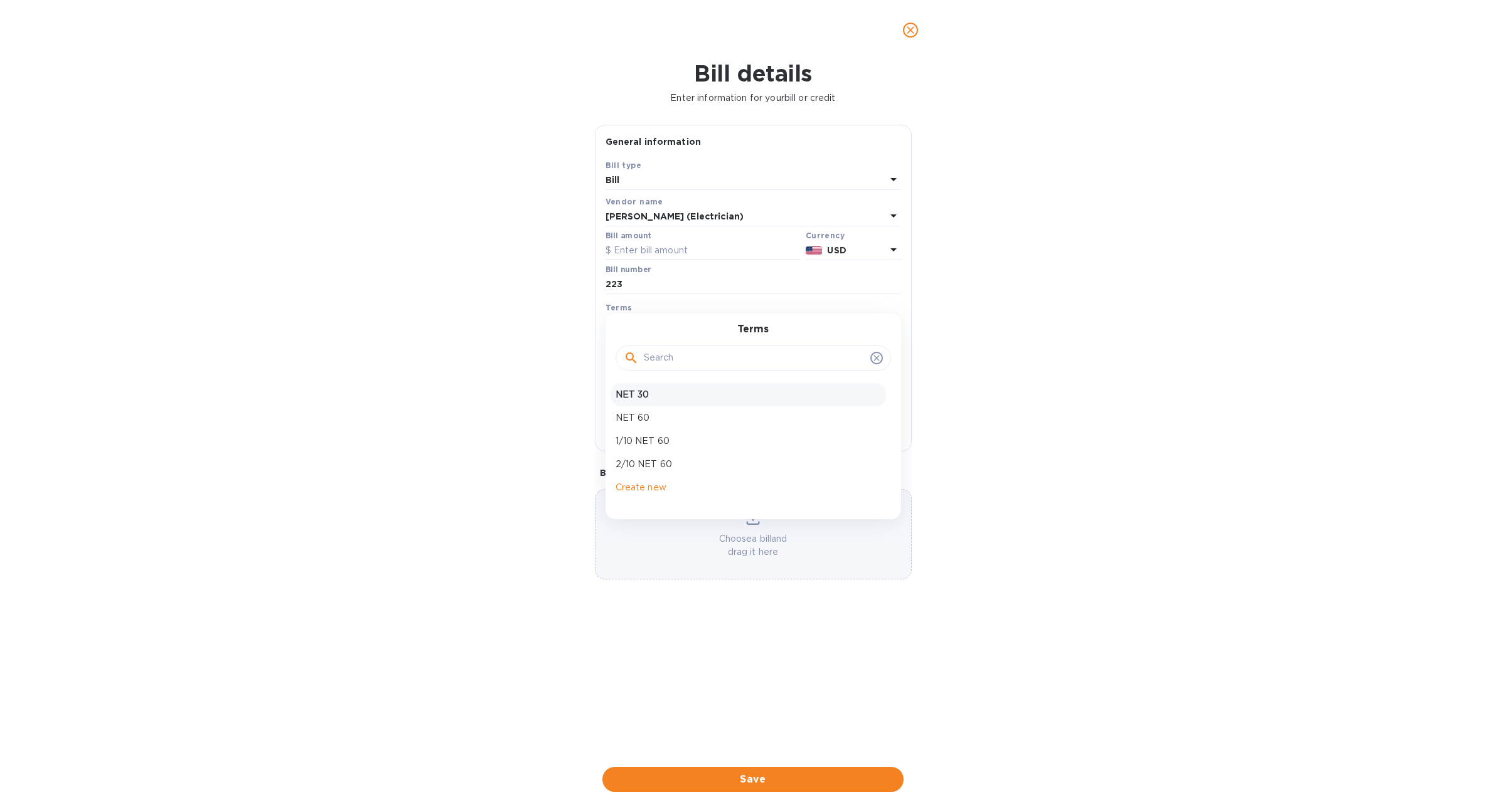
click at [668, 389] on p "NET 30" at bounding box center [748, 395] width 266 height 13
type input "[DATE]"
click at [672, 238] on div "Bill amount" at bounding box center [703, 246] width 195 height 29
click at [672, 251] on input "text" at bounding box center [703, 250] width 195 height 19
type input "3.01"
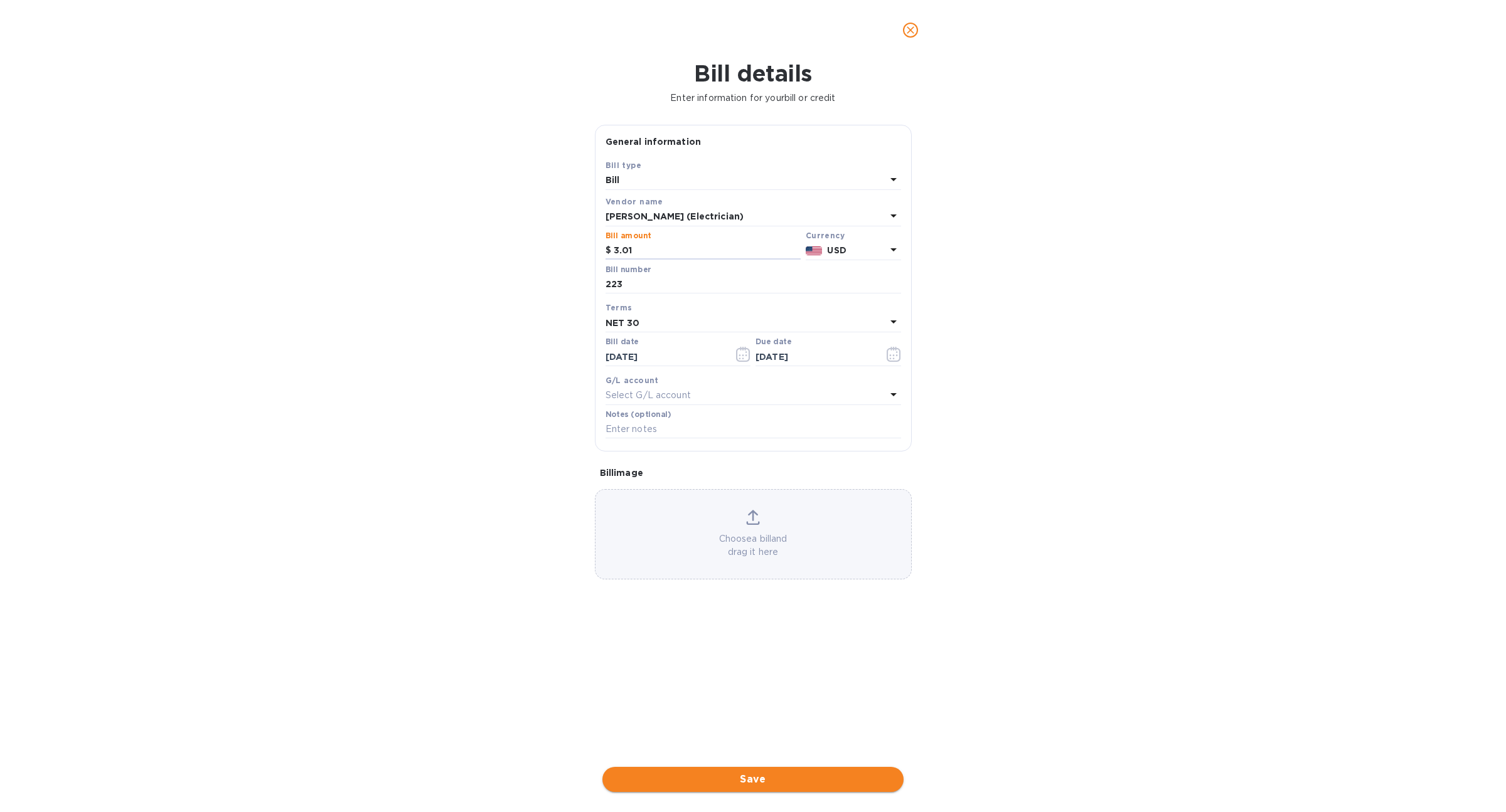
click at [788, 776] on span "Save" at bounding box center [752, 780] width 281 height 15
click at [643, 286] on input "223" at bounding box center [753, 284] width 295 height 19
type input "2232"
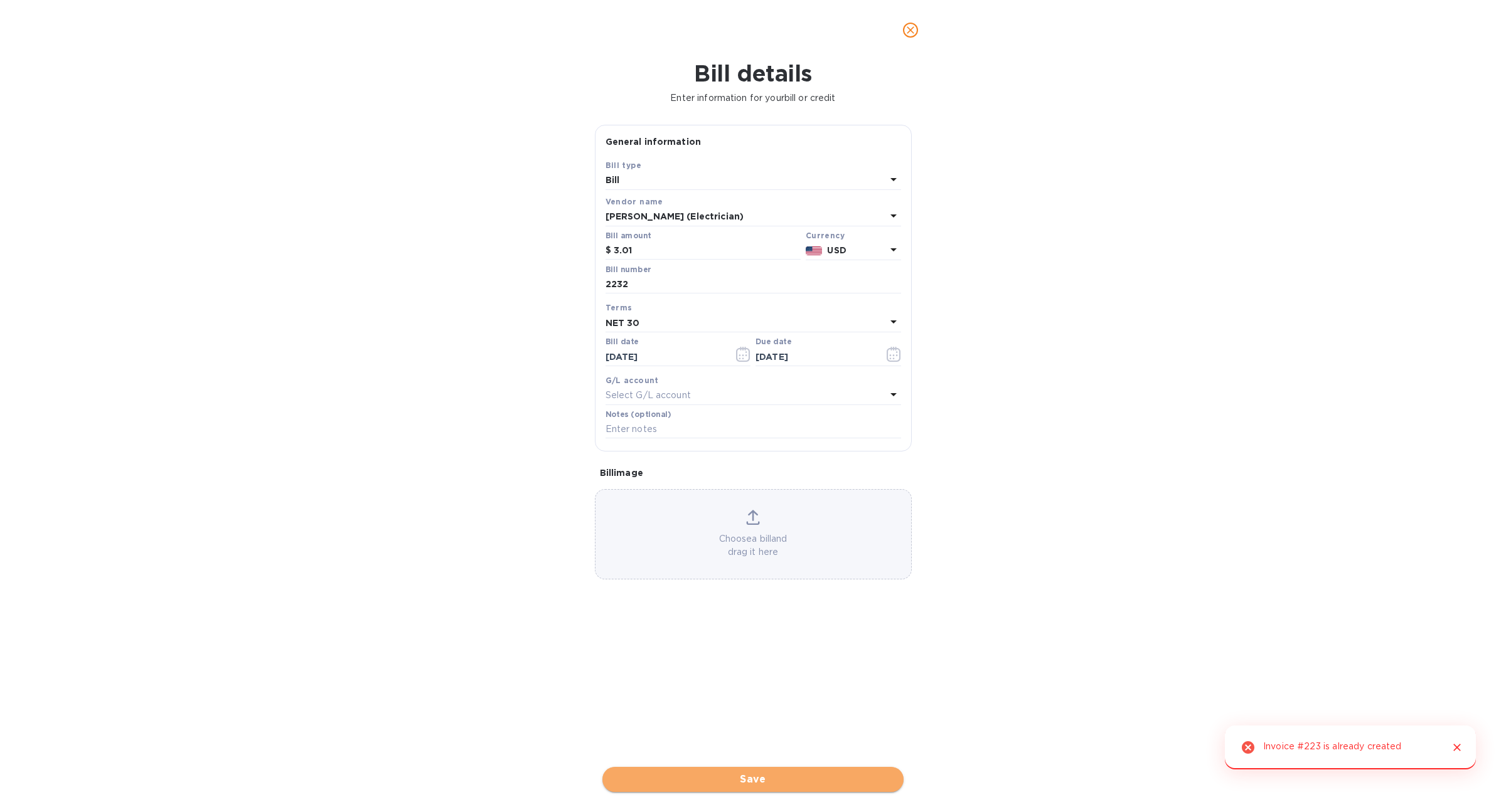
click at [754, 769] on button "Save" at bounding box center [753, 780] width 301 height 25
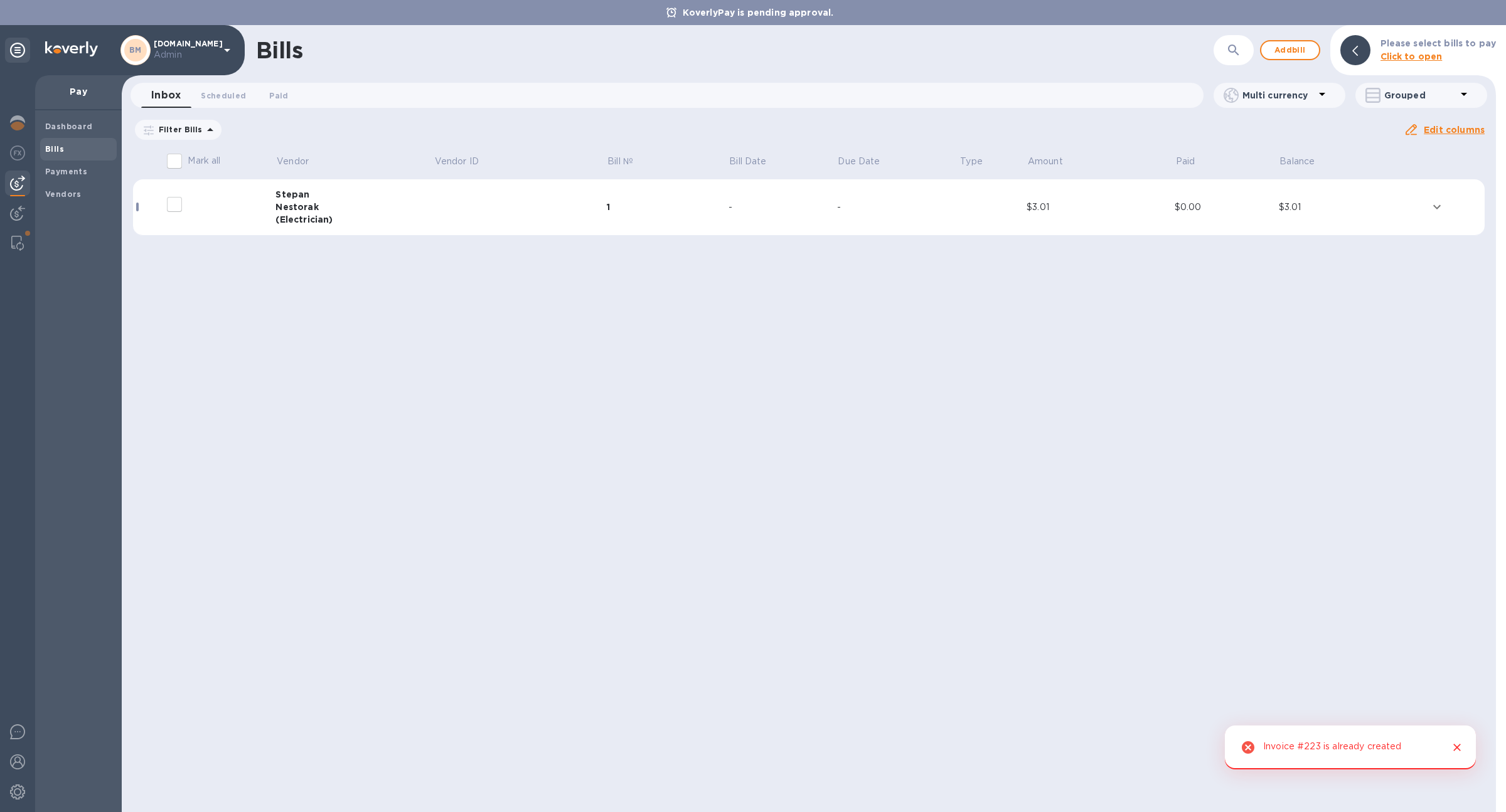
click at [330, 224] on div "(Electrician)" at bounding box center [354, 219] width 158 height 12
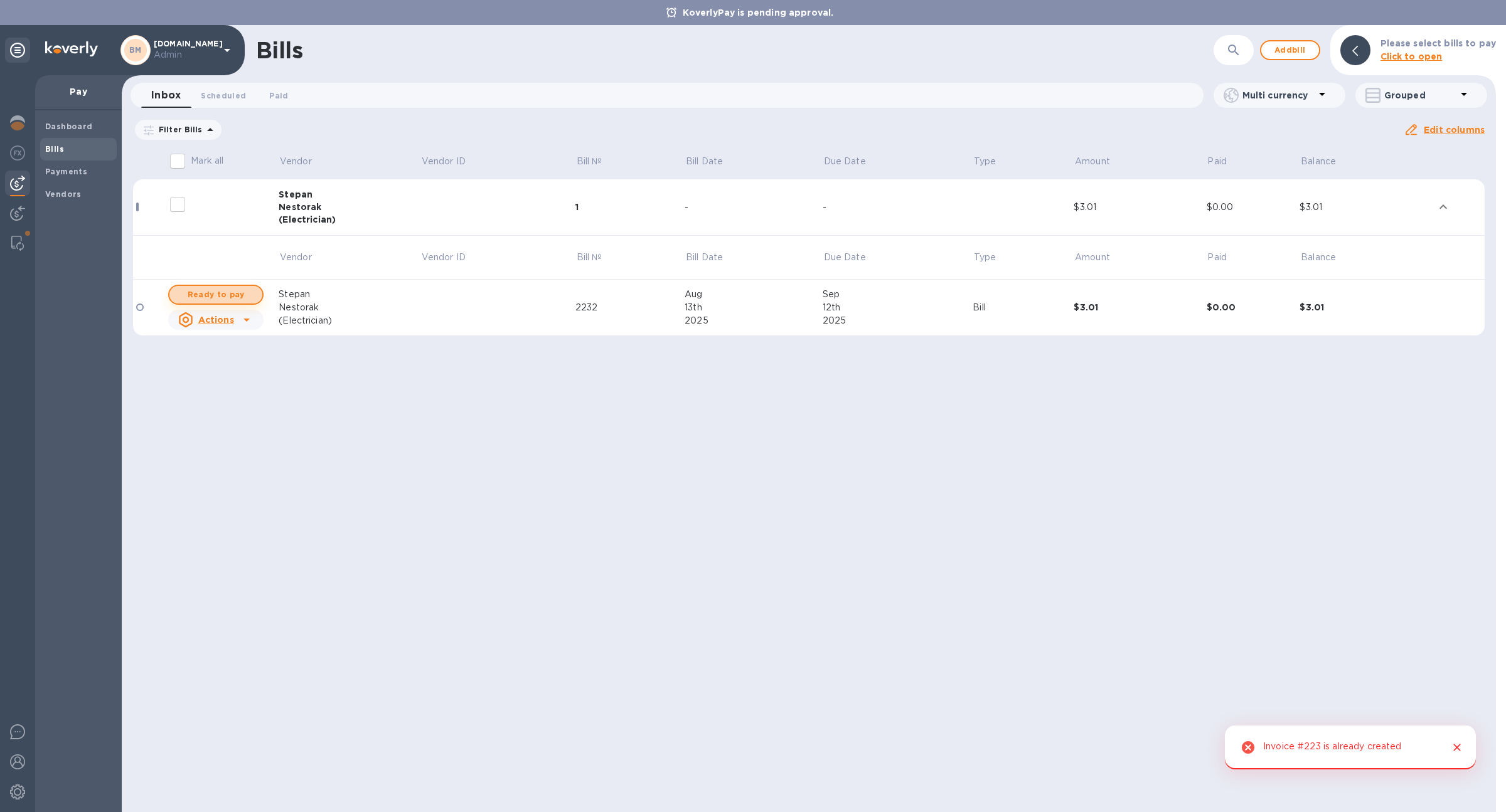
click at [239, 288] on span "Ready to pay" at bounding box center [215, 295] width 72 height 15
checkbox input "true"
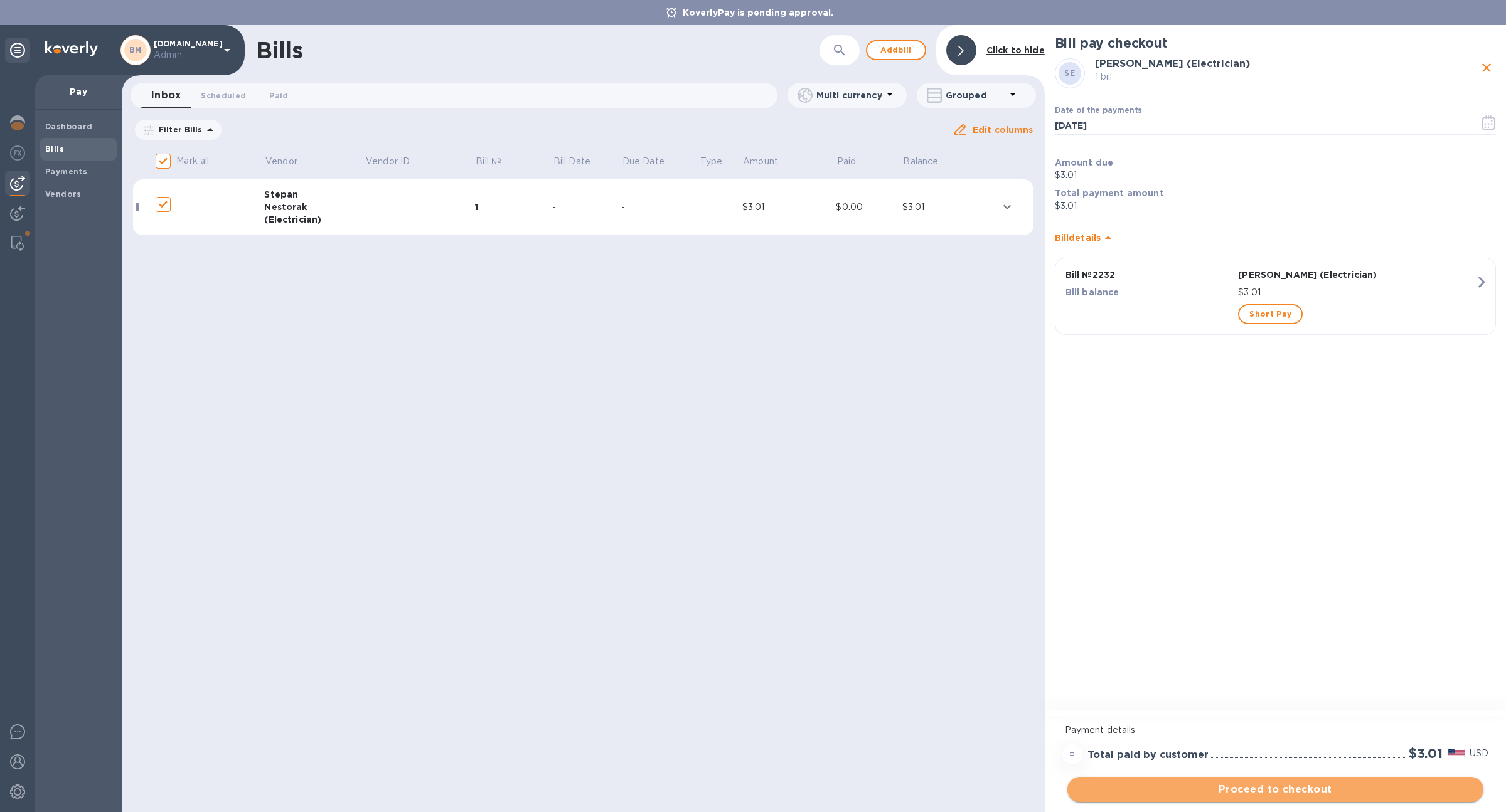
click at [1320, 783] on span "Proceed to checkout" at bounding box center [1275, 790] width 396 height 15
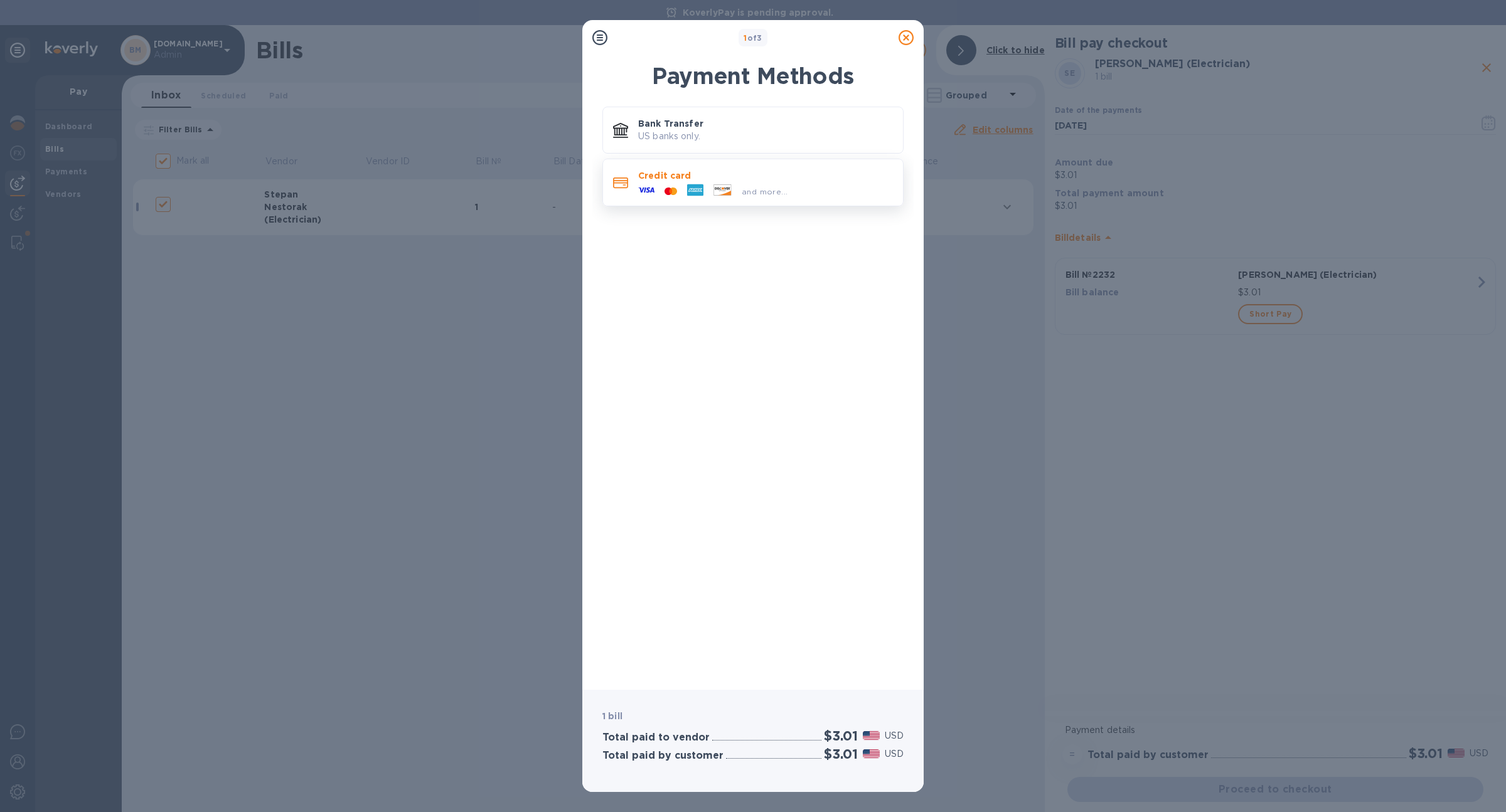
click at [665, 194] on icon at bounding box center [671, 191] width 12 height 8
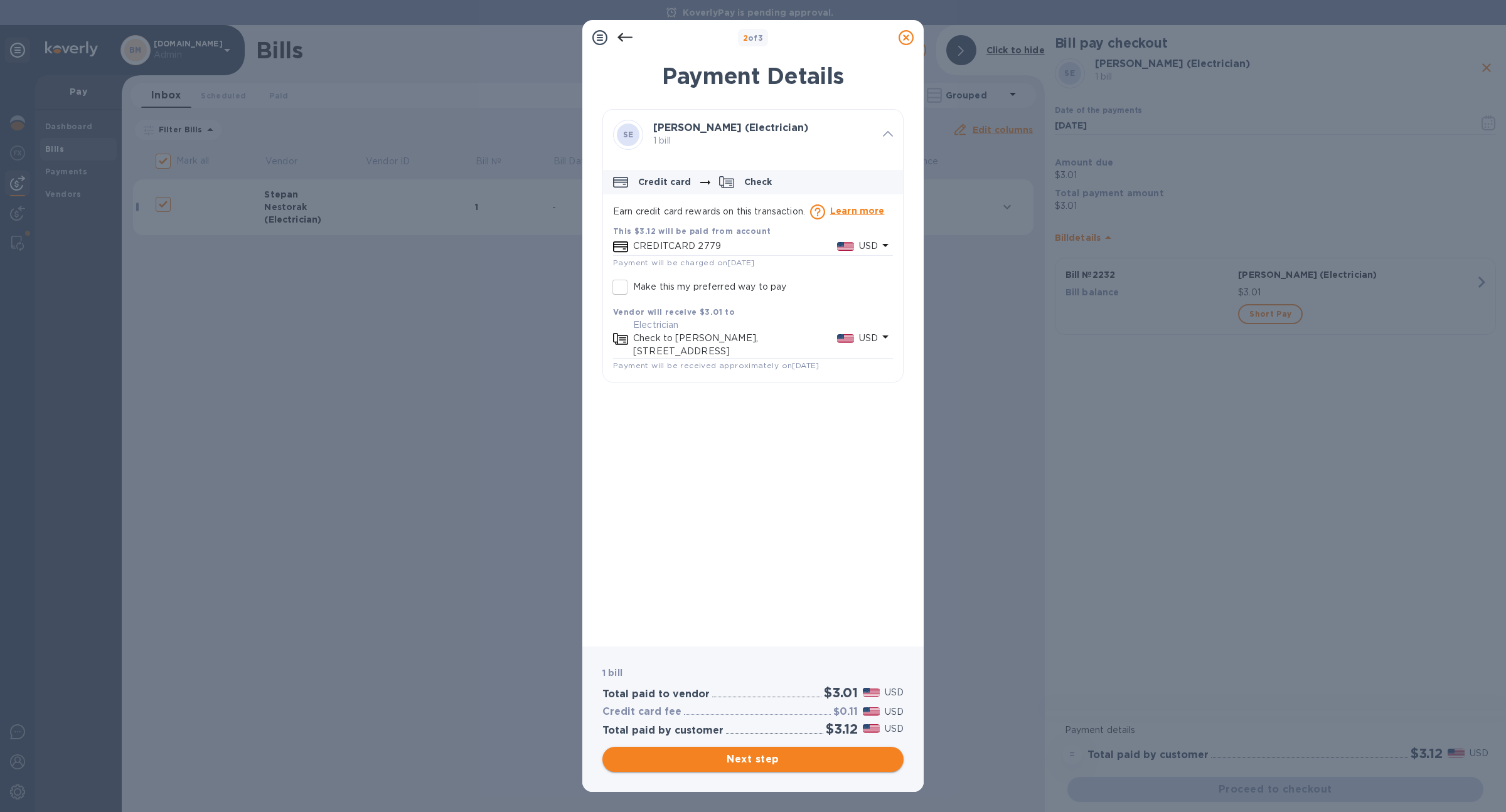
click at [816, 753] on span "Next step" at bounding box center [752, 760] width 281 height 15
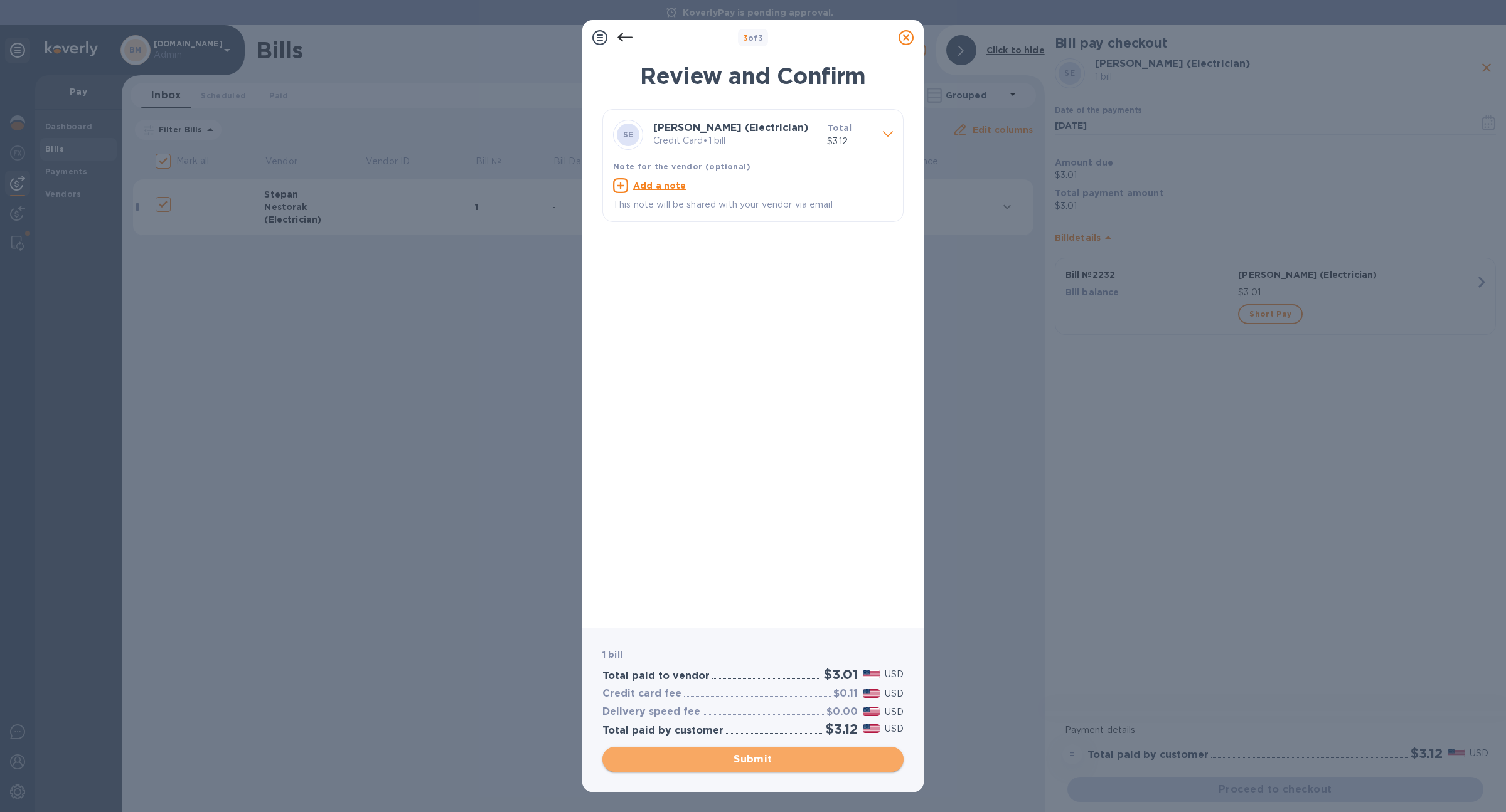
click at [816, 753] on span "Submit" at bounding box center [752, 760] width 281 height 15
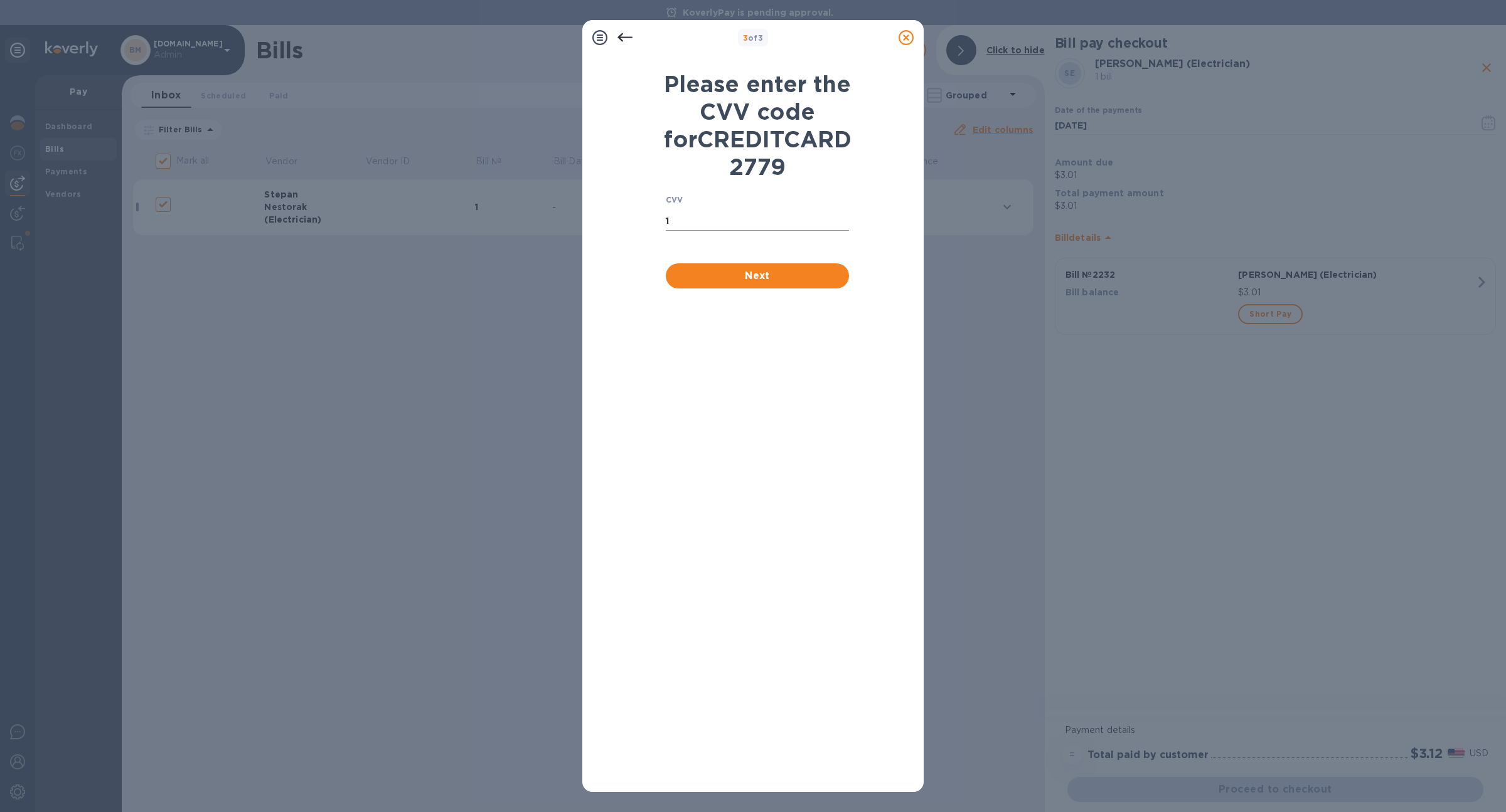
click at [703, 231] on input "1" at bounding box center [756, 221] width 183 height 19
type input "123"
click at [723, 293] on div "Next" at bounding box center [757, 276] width 193 height 35
click at [715, 284] on span "Next" at bounding box center [757, 276] width 163 height 15
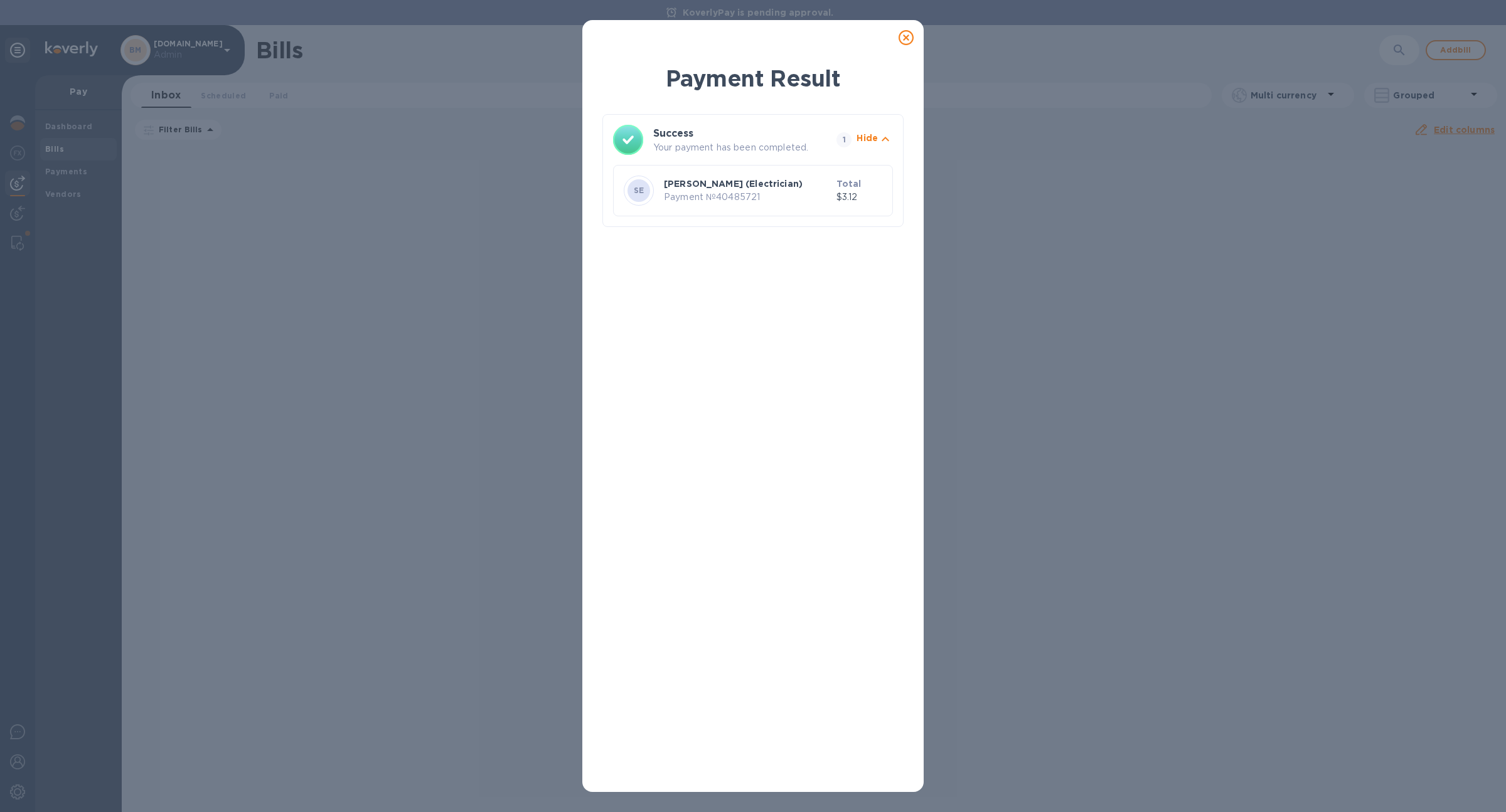
click at [906, 41] on icon at bounding box center [906, 38] width 15 height 15
